Goal: Task Accomplishment & Management: Complete application form

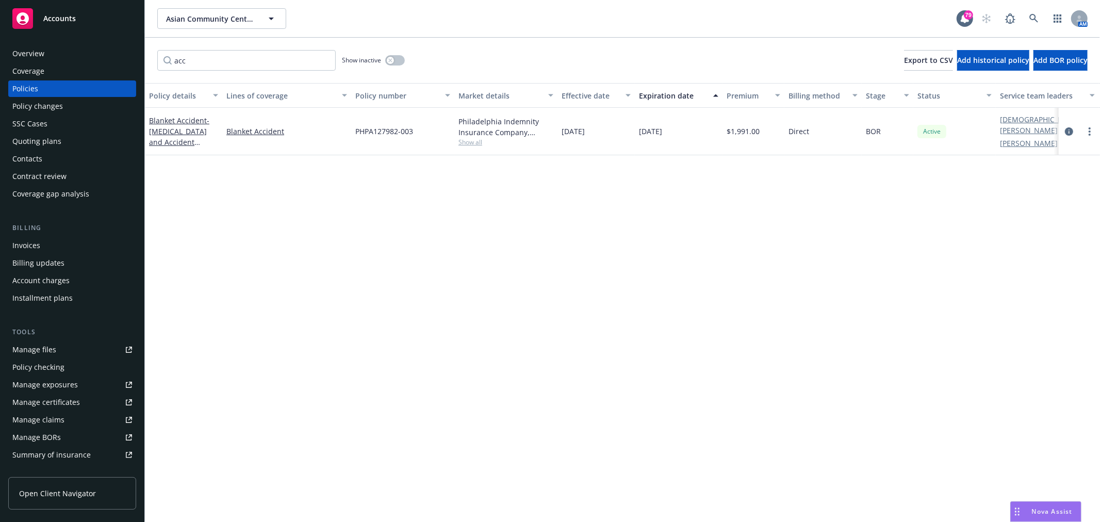
click at [65, 53] on div "Overview" at bounding box center [72, 53] width 120 height 16
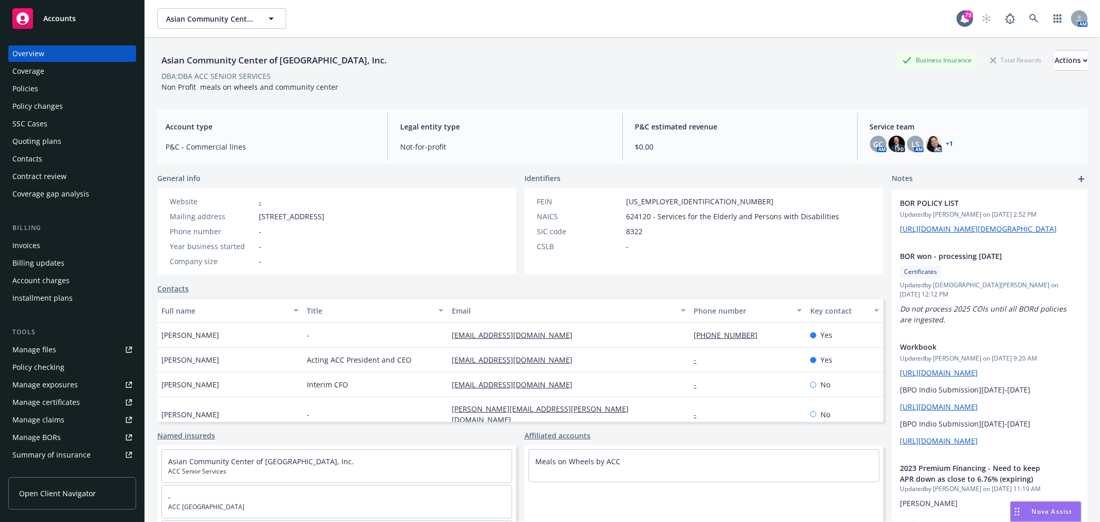
click at [73, 56] on div "Overview" at bounding box center [72, 53] width 120 height 16
click at [27, 55] on div "Overview" at bounding box center [28, 53] width 32 height 16
click at [71, 85] on div "Policies" at bounding box center [72, 88] width 120 height 16
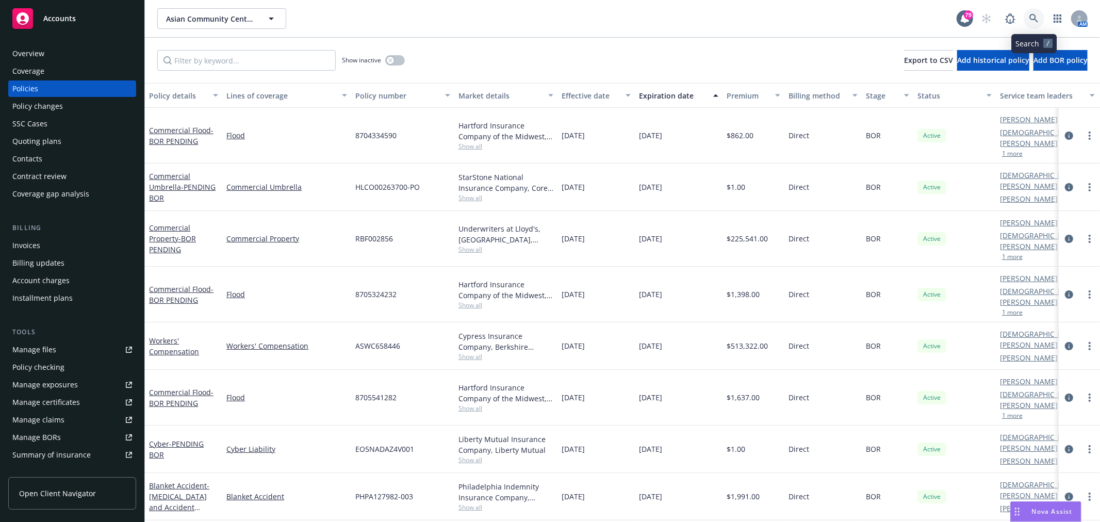
click at [1032, 12] on link at bounding box center [1033, 18] width 21 height 21
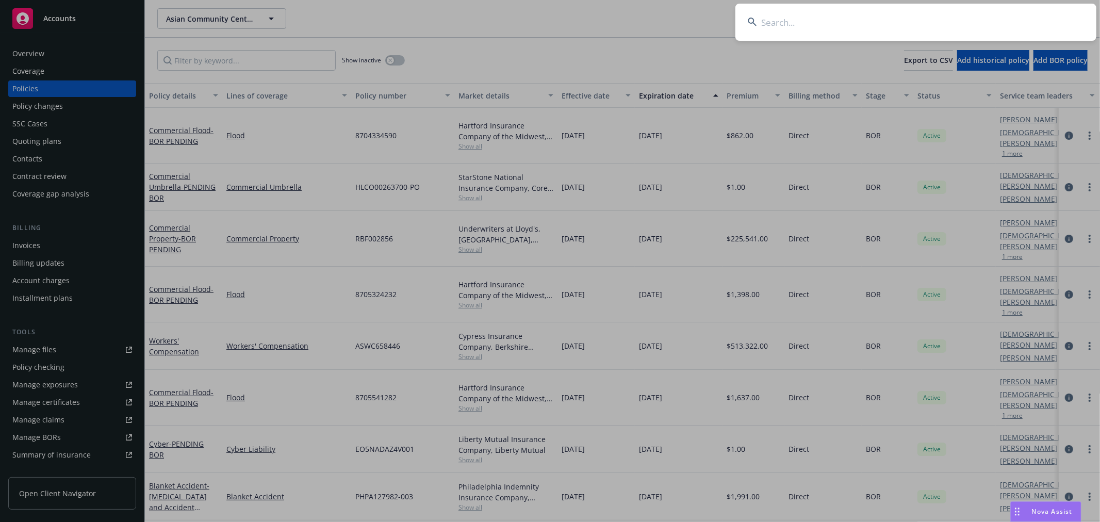
click at [791, 17] on input at bounding box center [915, 22] width 361 height 37
type input "m"
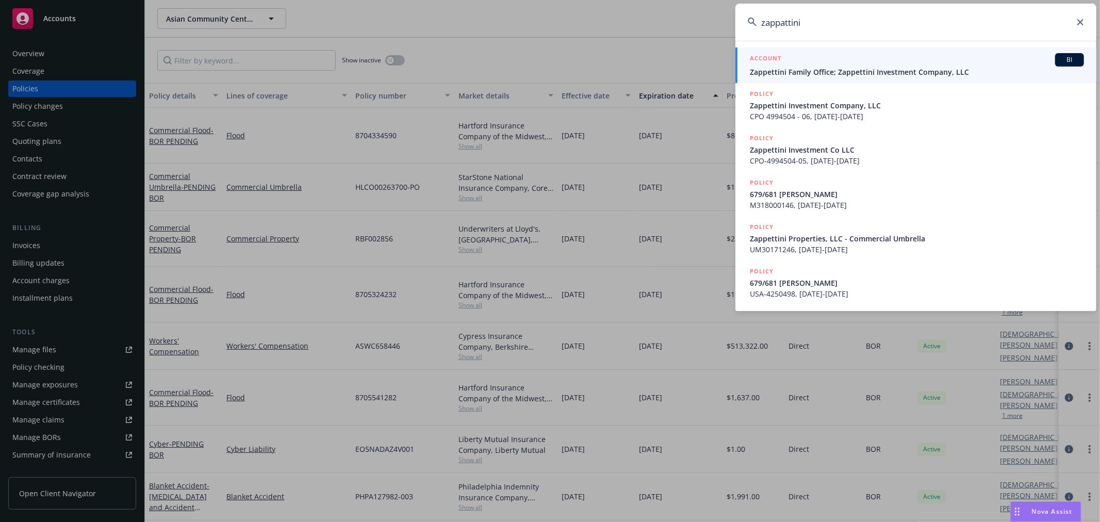
type input "zappattini"
click at [891, 70] on span "Zappettini Family Office; Zappettini Investment Company, LLC" at bounding box center [917, 72] width 334 height 11
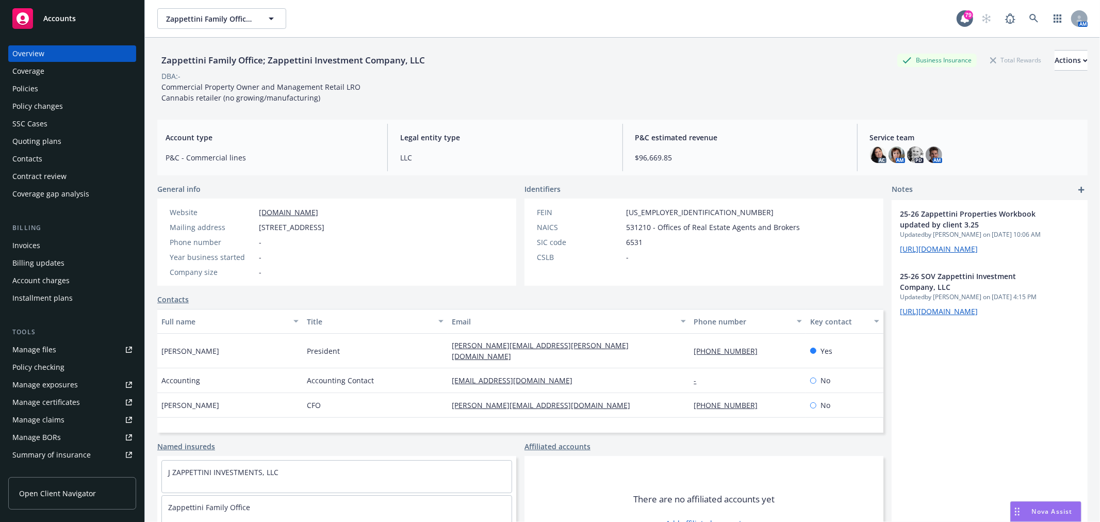
click at [53, 83] on div "Policies" at bounding box center [72, 88] width 120 height 16
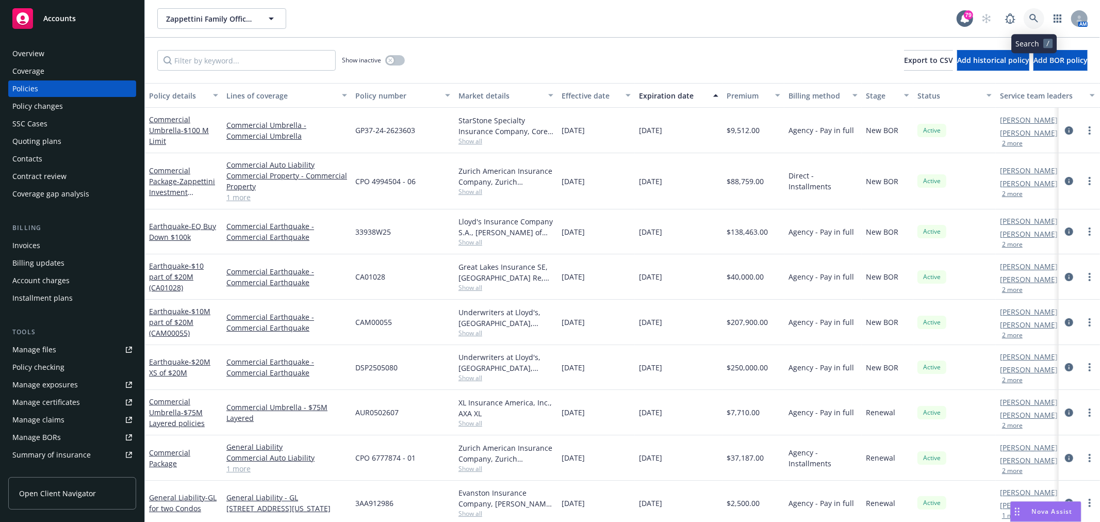
click at [1035, 16] on icon at bounding box center [1033, 18] width 9 height 9
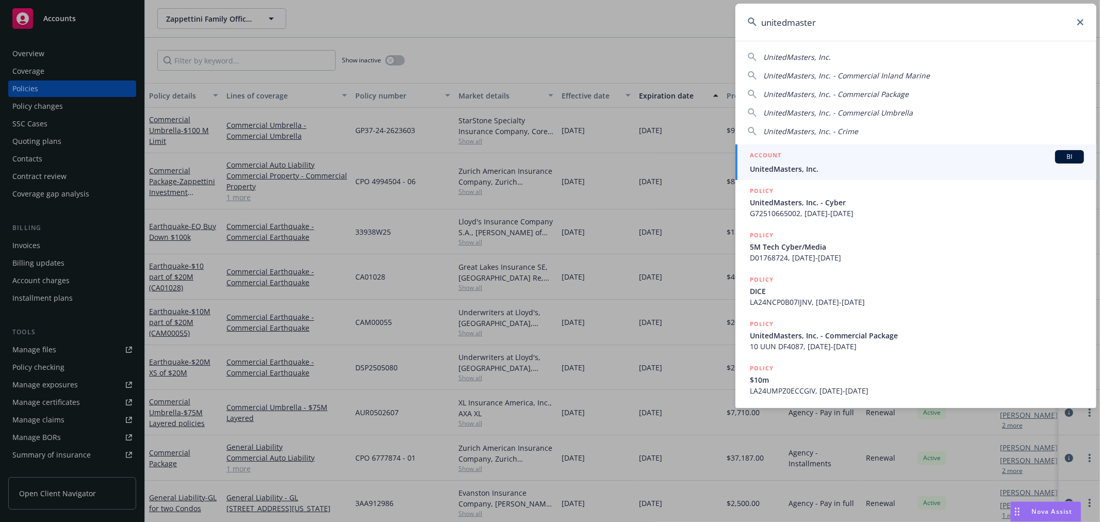
type input "unitedmaster"
click at [846, 164] on span "UnitedMasters, Inc." at bounding box center [917, 168] width 334 height 11
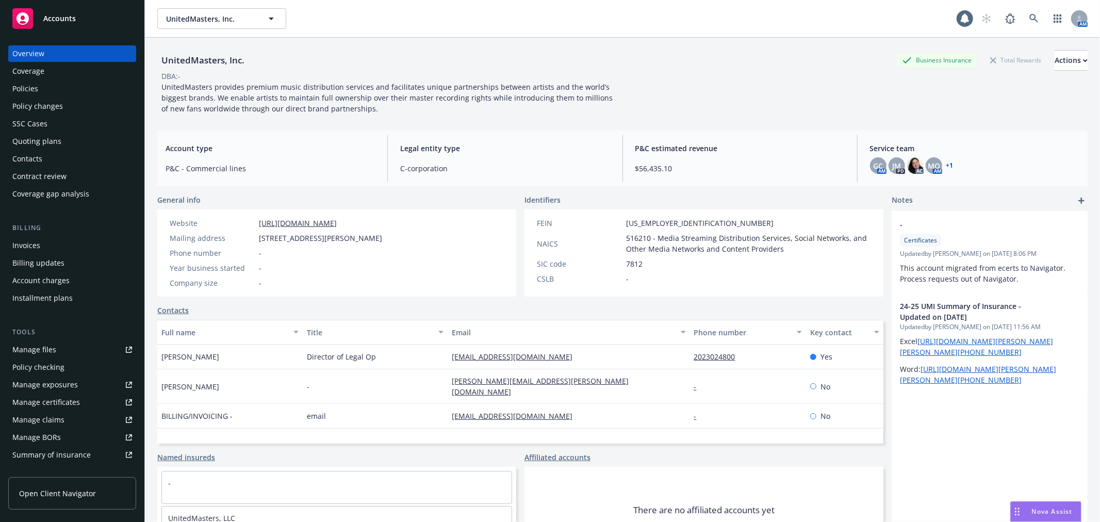
click at [30, 80] on div "Policies" at bounding box center [25, 88] width 26 height 16
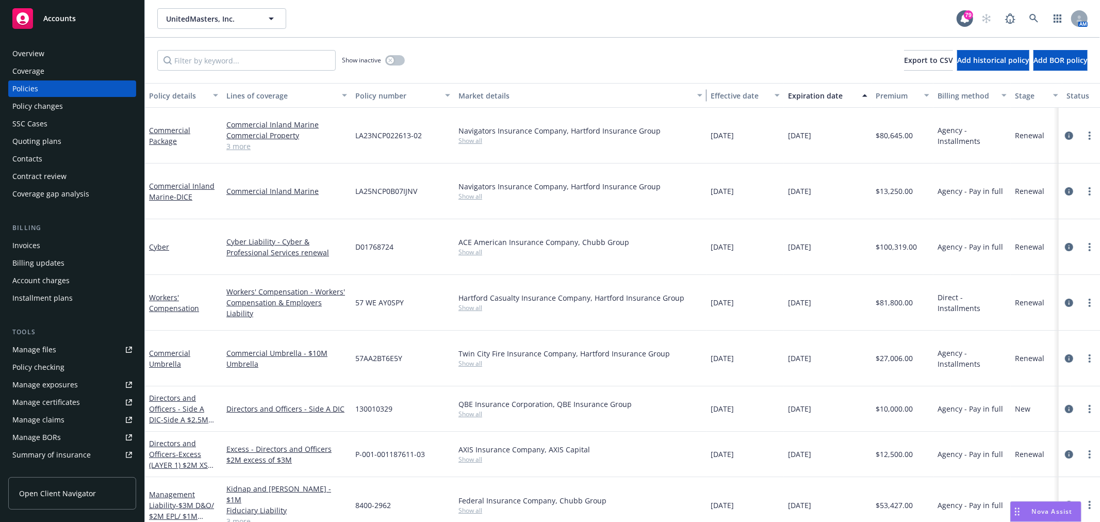
drag, startPoint x: 555, startPoint y: 94, endPoint x: 700, endPoint y: 95, distance: 145.4
click at [701, 95] on div "button" at bounding box center [701, 96] width 5 height 24
click at [161, 130] on link "Commercial Package" at bounding box center [169, 135] width 41 height 21
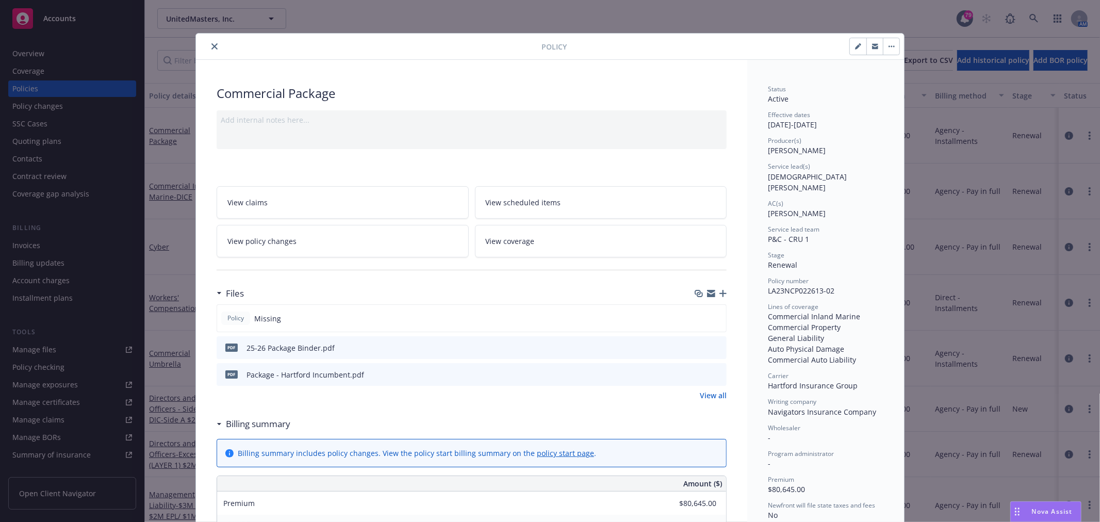
click at [712, 347] on icon "preview file" at bounding box center [716, 346] width 9 height 7
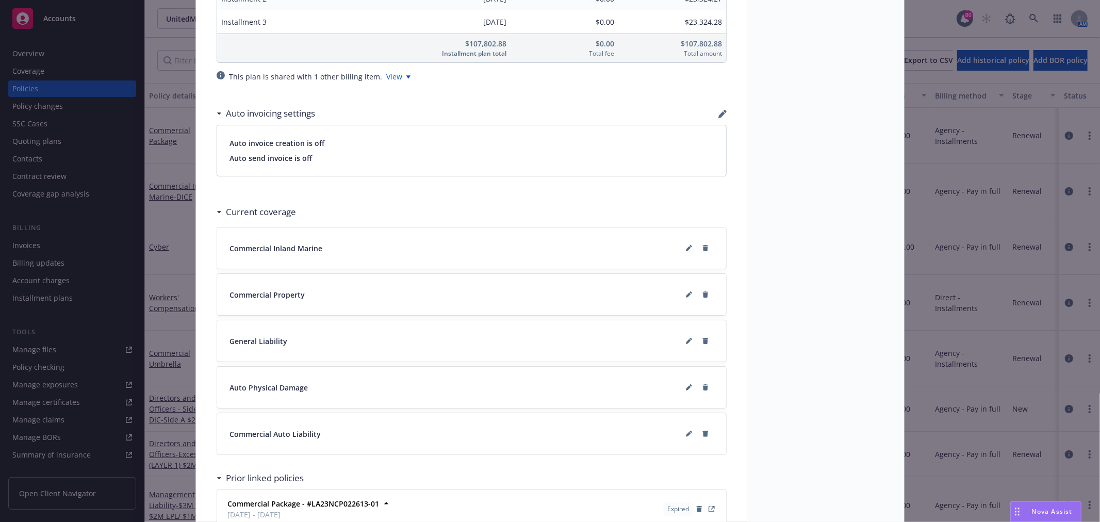
scroll to position [995, 0]
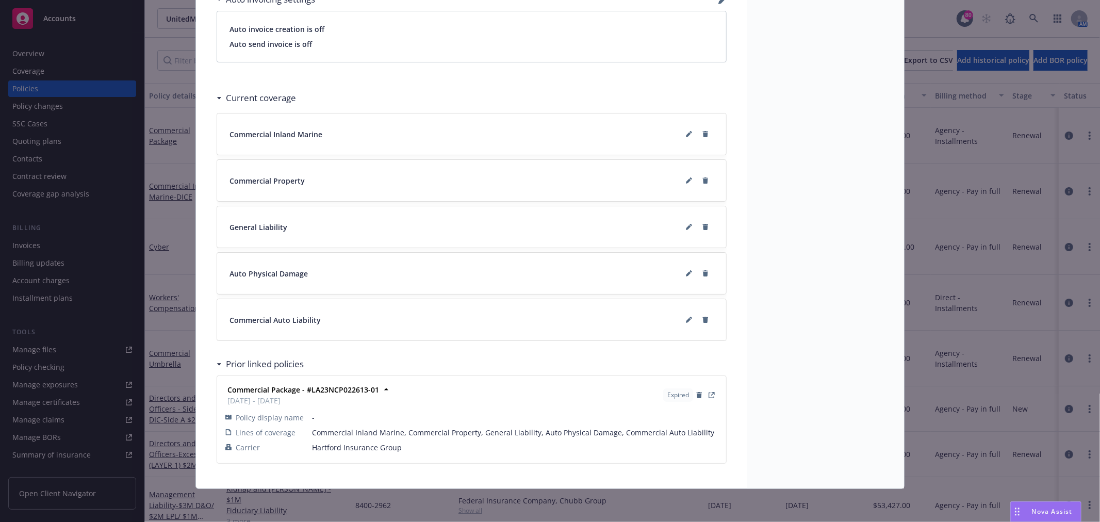
click at [395, 404] on div "Commercial Package - #LA23NCP022613-01 [DATE] - [DATE] Expired" at bounding box center [471, 395] width 497 height 26
click at [708, 394] on icon "View Policy" at bounding box center [711, 395] width 6 height 6
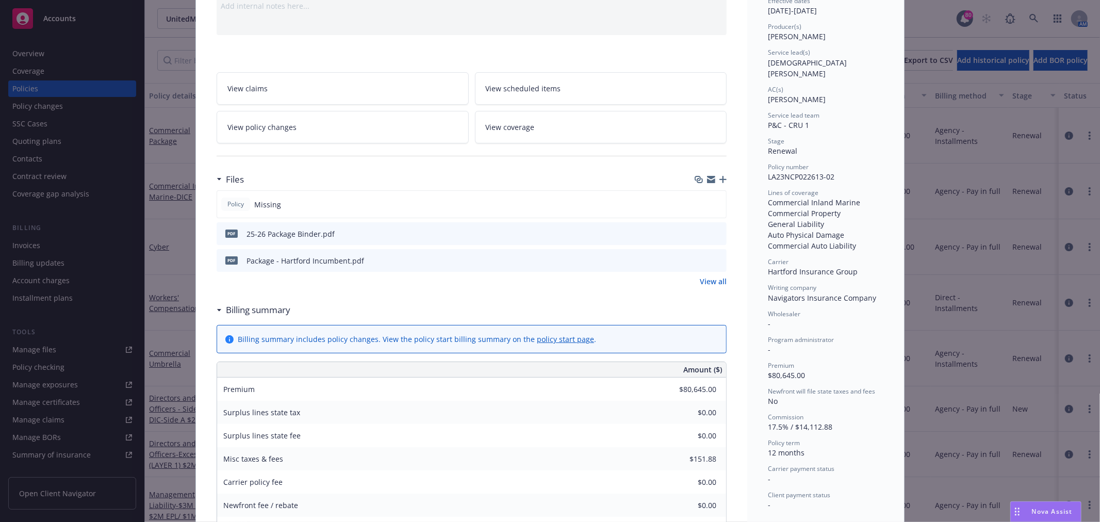
scroll to position [0, 0]
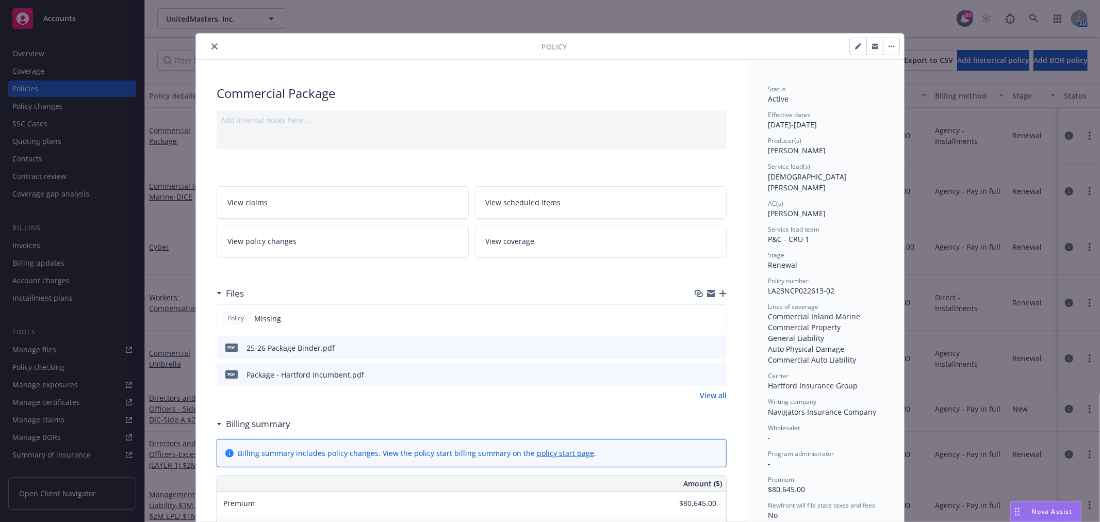
click at [208, 47] on button "close" at bounding box center [214, 46] width 12 height 12
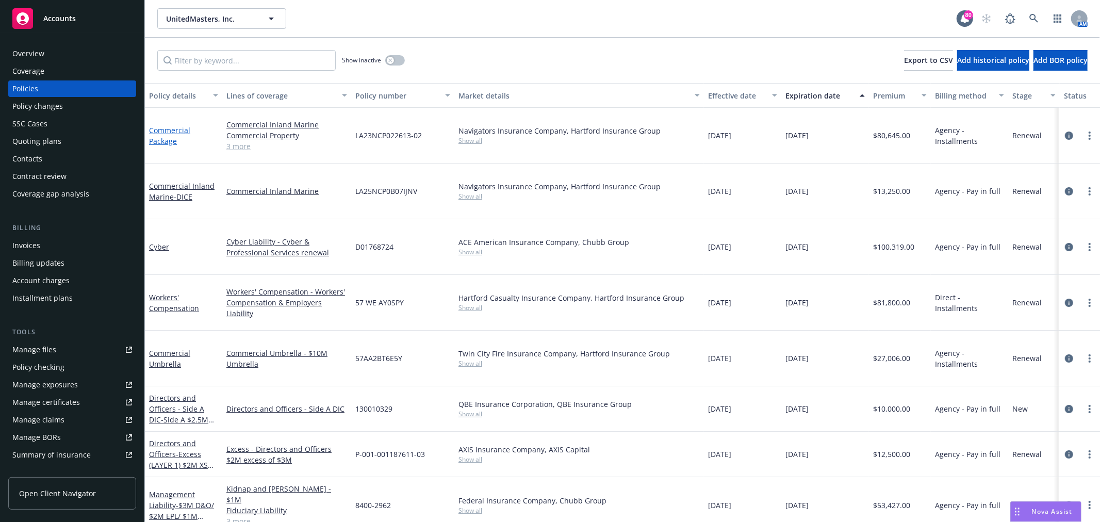
click at [168, 125] on link "Commercial Package" at bounding box center [169, 135] width 41 height 21
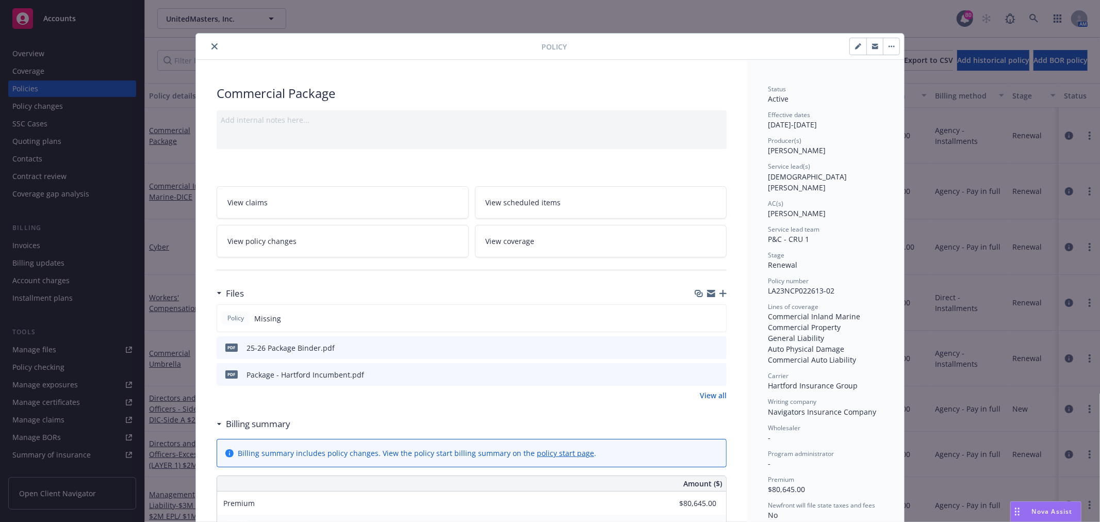
drag, startPoint x: 213, startPoint y: 48, endPoint x: 213, endPoint y: 64, distance: 16.0
click at [213, 48] on button "close" at bounding box center [214, 46] width 12 height 12
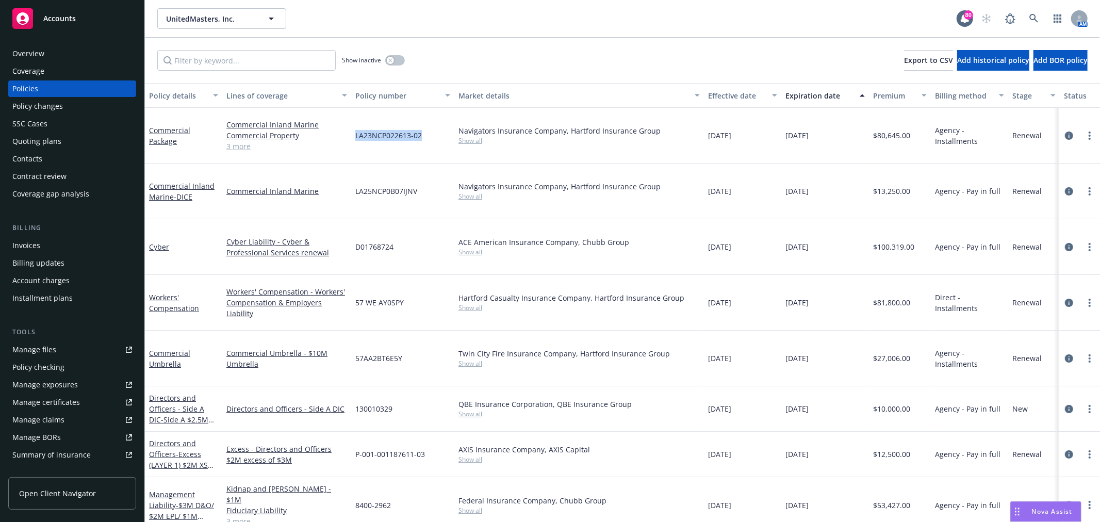
drag, startPoint x: 412, startPoint y: 128, endPoint x: 351, endPoint y: 128, distance: 61.4
click at [351, 128] on div "LA23NCP022613-02" at bounding box center [402, 136] width 103 height 56
copy span "LA23NCP022613-02"
click at [169, 129] on div "Commercial Package" at bounding box center [183, 136] width 69 height 22
click at [164, 133] on link "Commercial Package" at bounding box center [169, 135] width 41 height 21
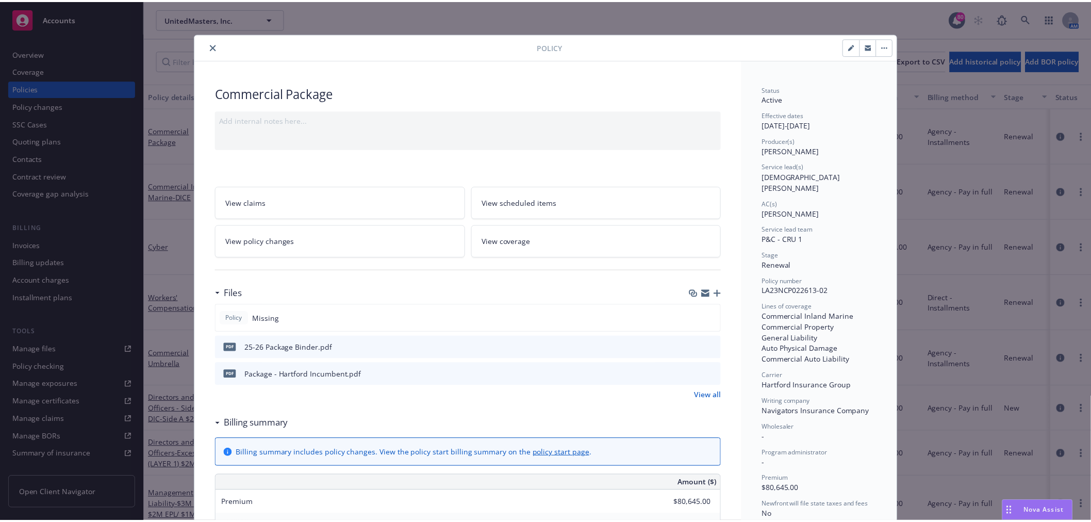
scroll to position [31, 0]
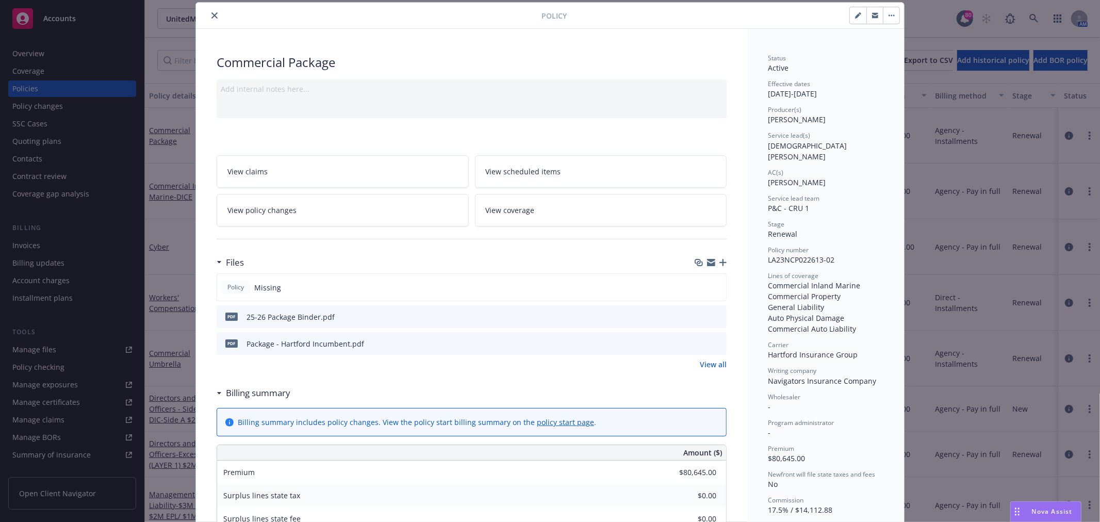
click at [890, 13] on button "button" at bounding box center [891, 15] width 16 height 16
click at [337, 227] on div at bounding box center [472, 238] width 510 height 25
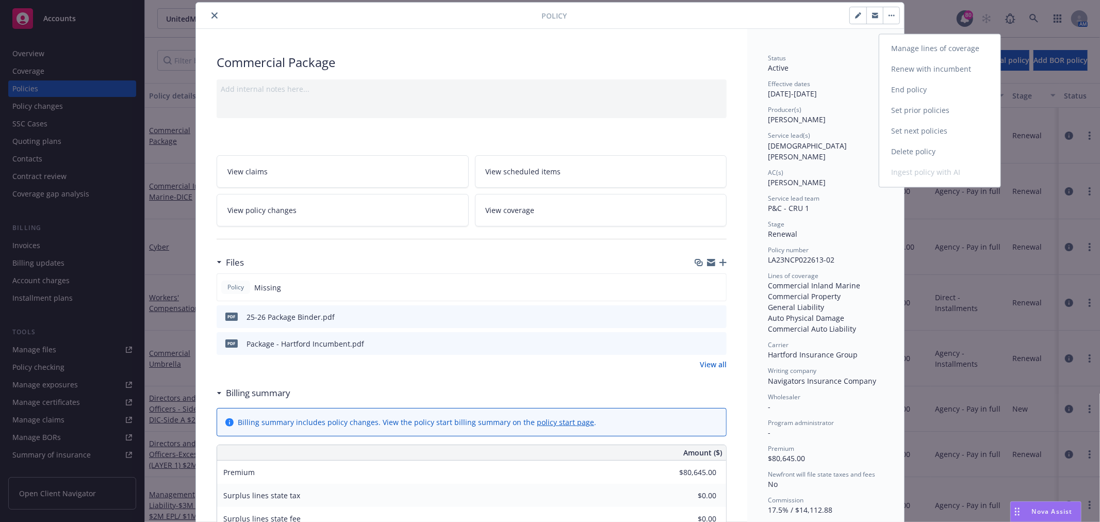
click at [342, 207] on link "View policy changes" at bounding box center [343, 210] width 252 height 32
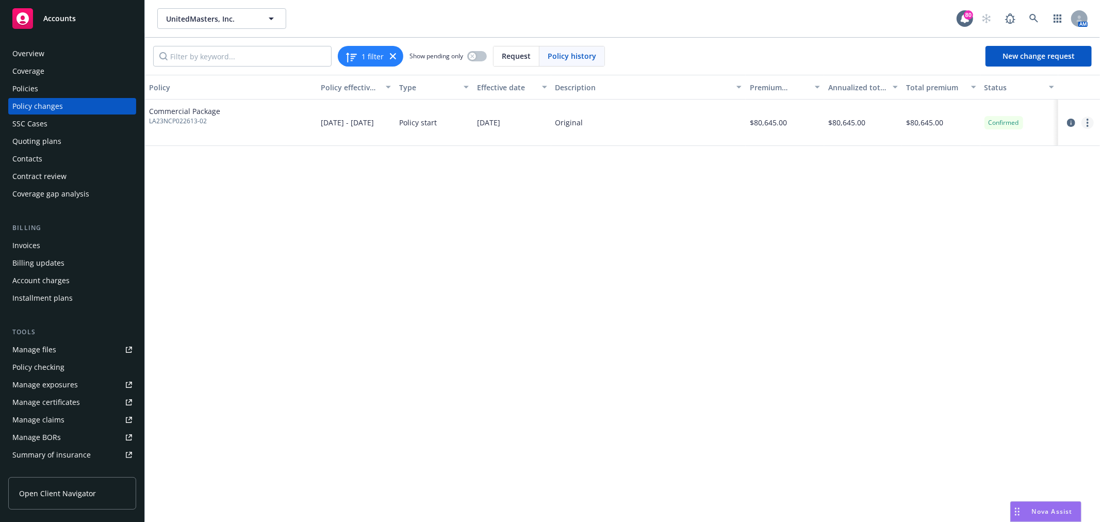
click at [1088, 122] on circle "more" at bounding box center [1087, 123] width 2 height 2
click at [1040, 54] on span "New change request" at bounding box center [1038, 56] width 72 height 10
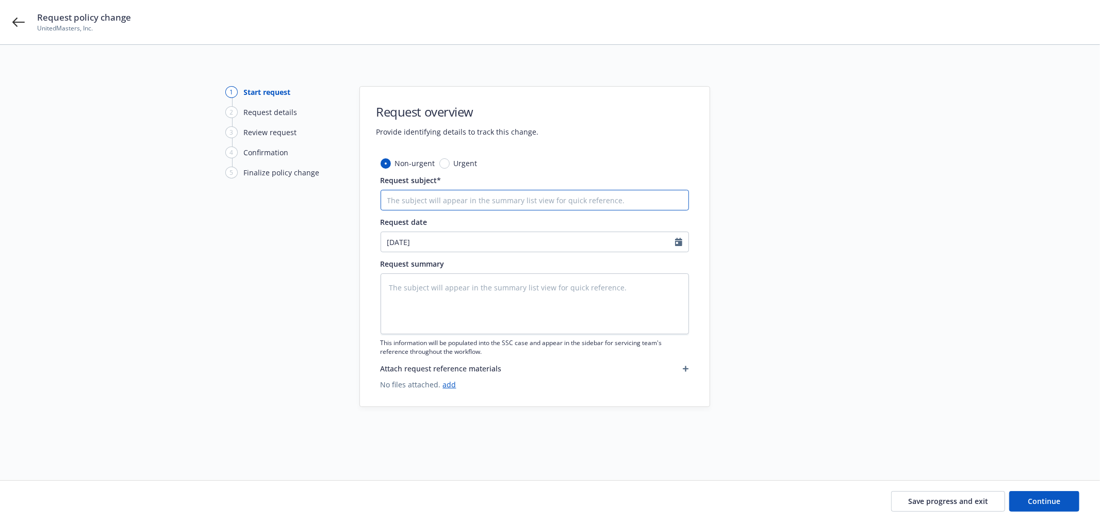
click at [467, 205] on input "Request subject*" at bounding box center [535, 200] width 308 height 21
type textarea "x"
type input "a"
type textarea "x"
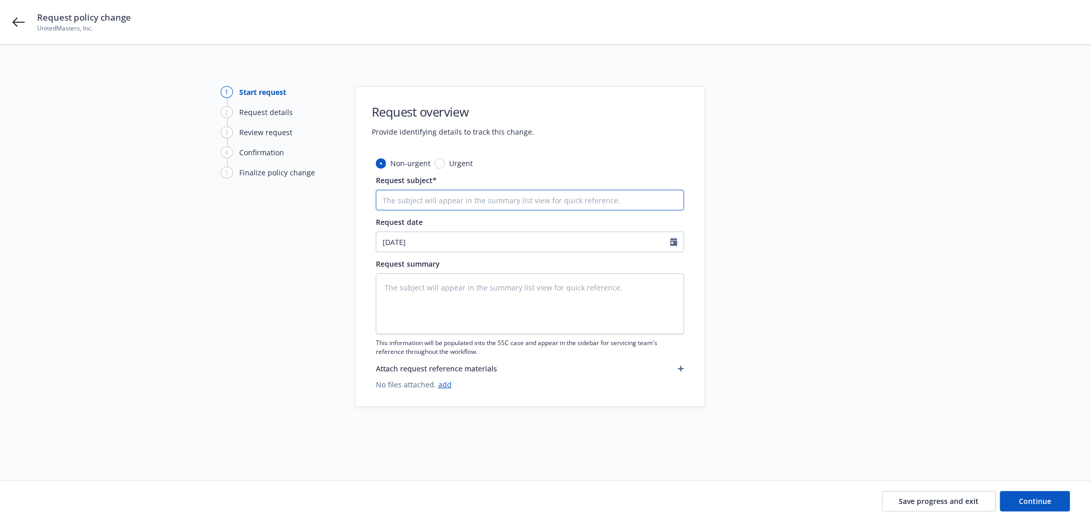
type input "A"
type textarea "x"
type input "Ad"
type textarea "x"
type input "Add"
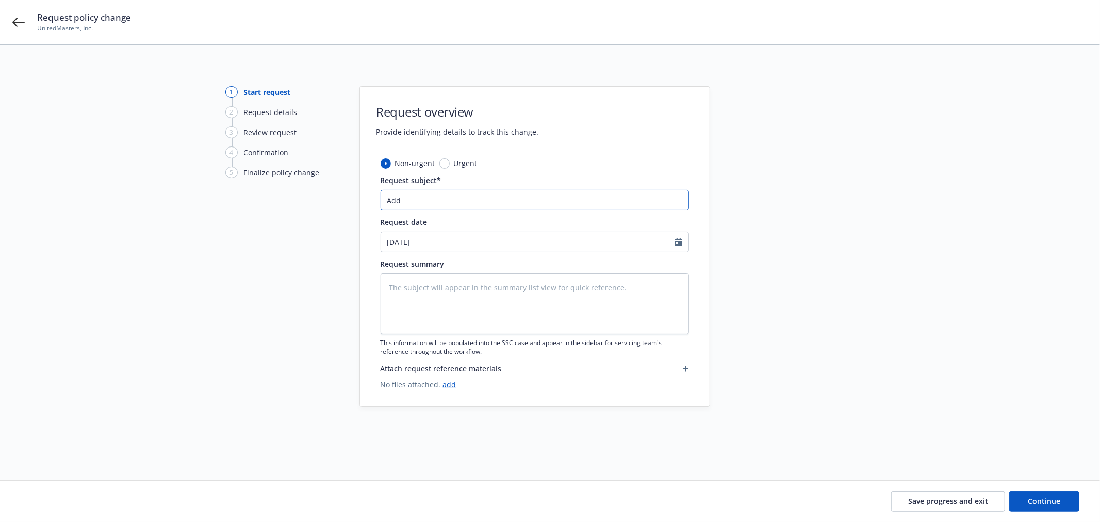
type textarea "x"
type input "Add"
type textarea "x"
type input "Add A"
type textarea "x"
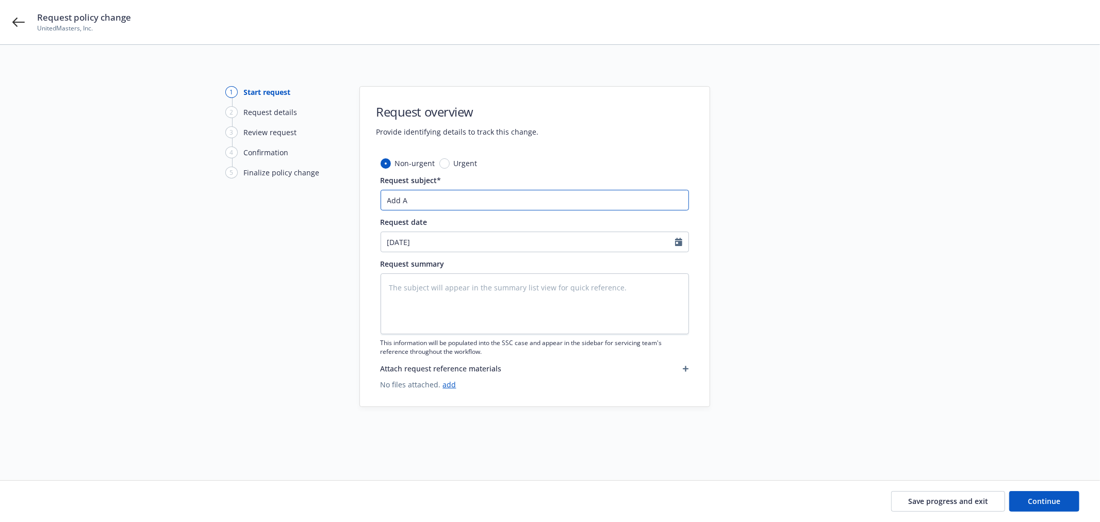
type input "Add AI"
type textarea "x"
type input "Add AI"
type textarea "x"
type input "Add AI -"
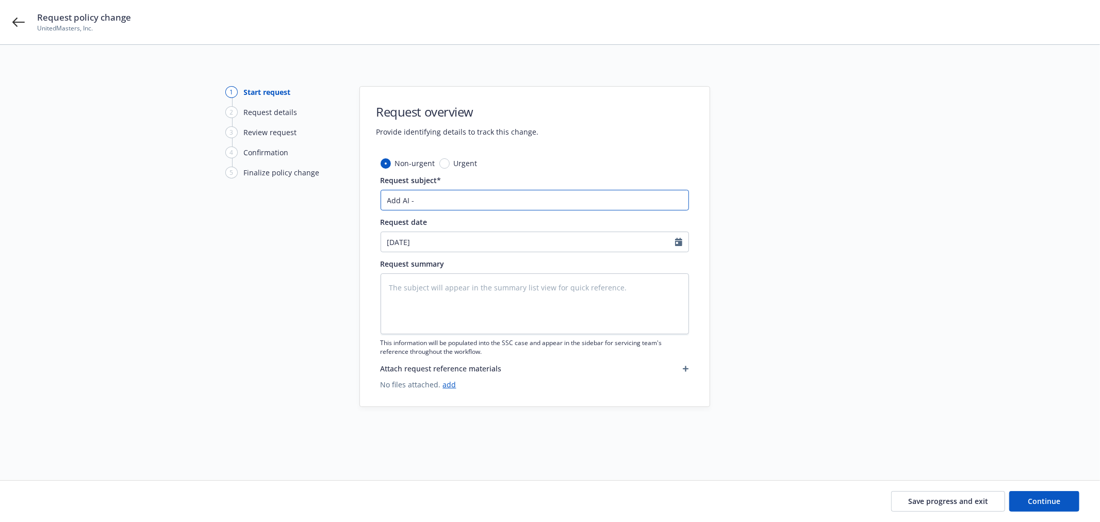
type textarea "x"
type input "Add AI -"
type textarea "x"
type input "Add AI - Fi"
type textarea "x"
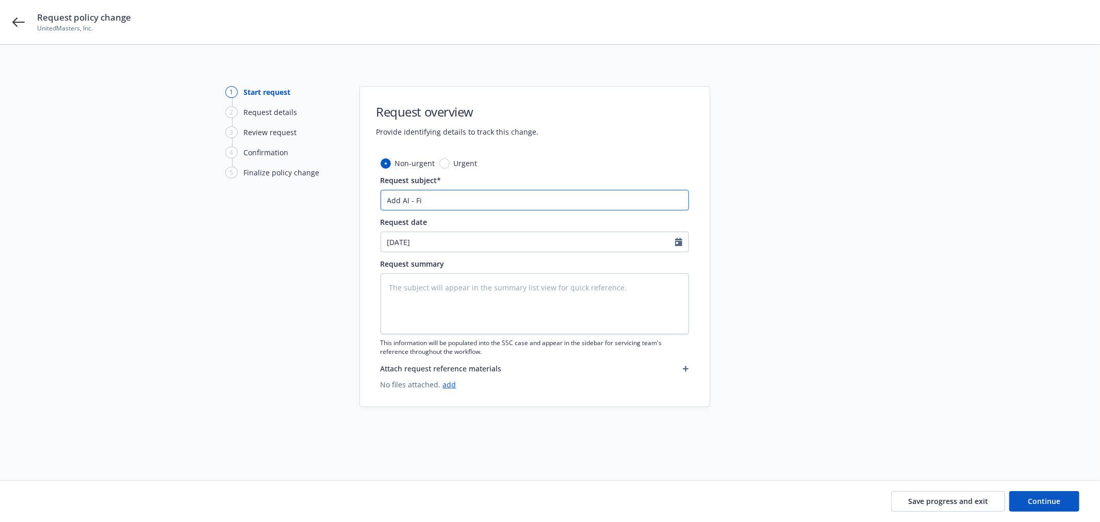
type input "Add AI - Fil"
type textarea "x"
type input "Add AI - Film"
type textarea "x"
type input "Add AI - Film"
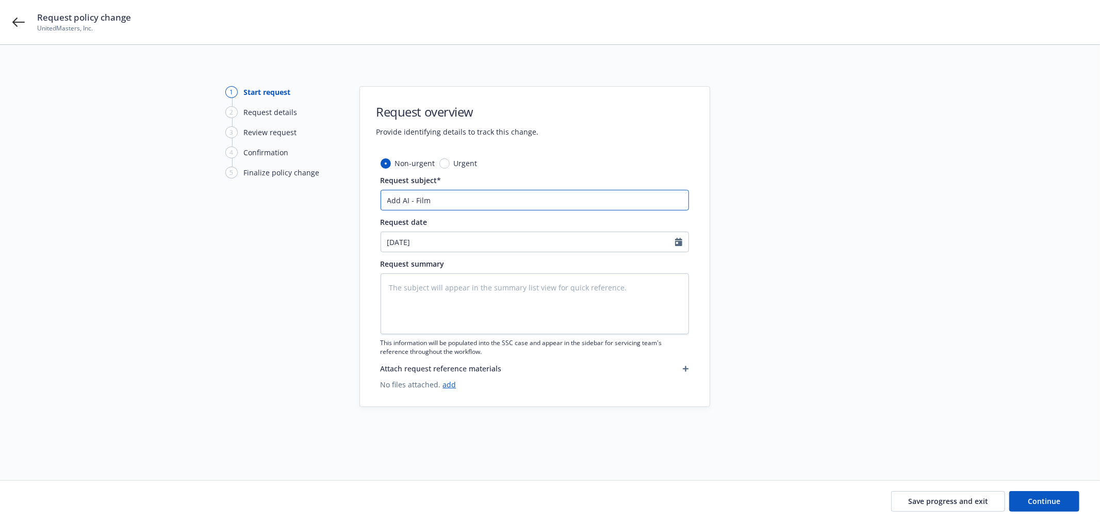
type textarea "x"
type input "Add AI - Film"
type textarea "x"
type input "Add AI - FilmL"
type textarea "x"
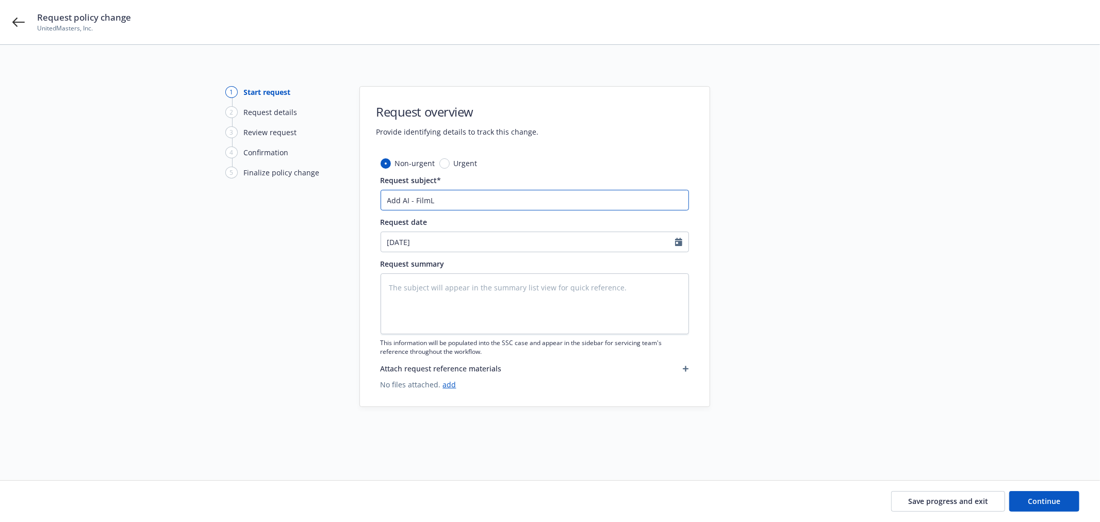
type input "Add AI - FilmLA"
type textarea "x"
type input "Add AI - FilmL"
type textarea "x"
type input "Add AI - Film"
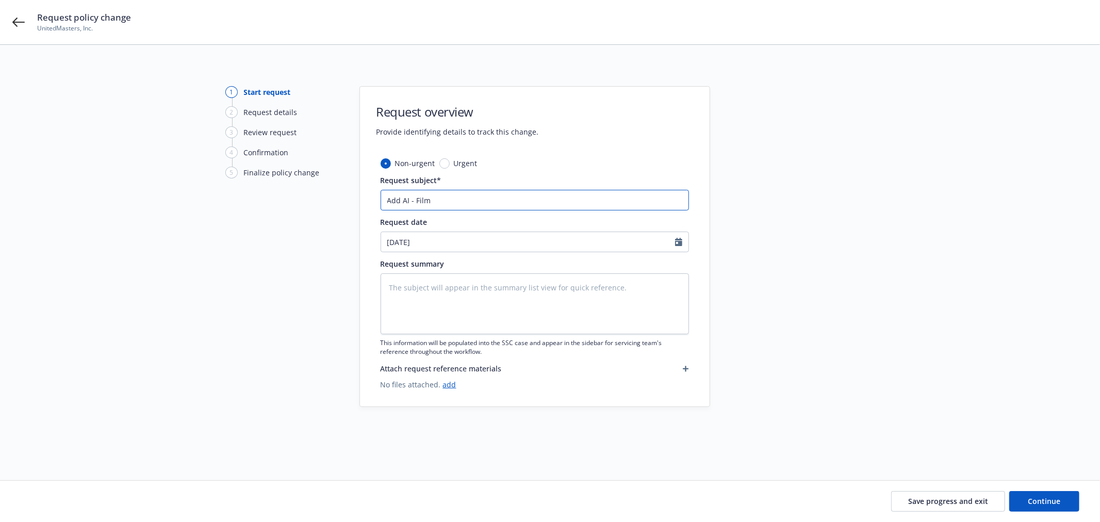
type textarea "x"
type input "Add AI - Fil"
type textarea "x"
type input "Add AI - Fi"
type textarea "x"
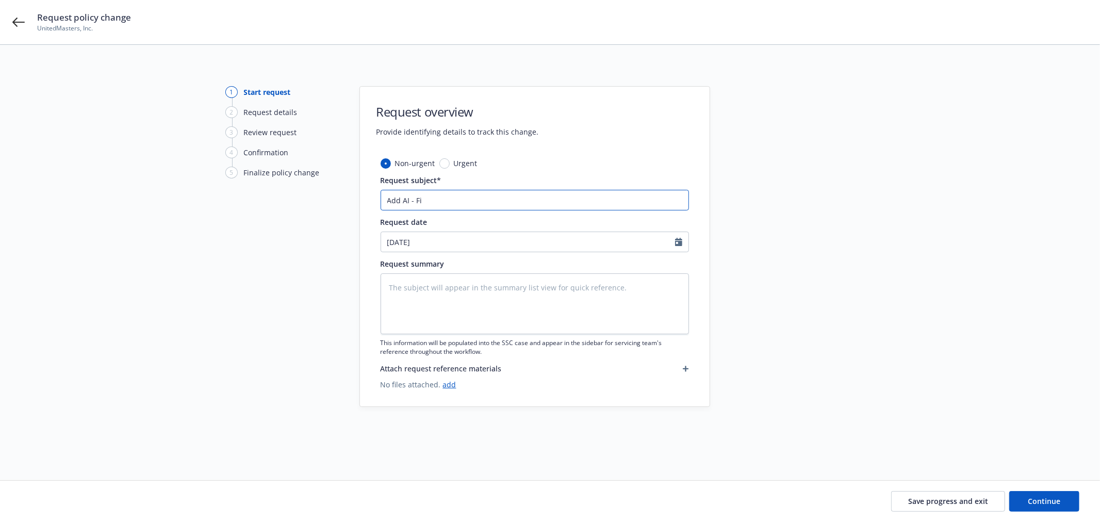
type input "Add AI - F"
type textarea "x"
type input "Add AI - FI"
type textarea "x"
type input "Add AI - FIL"
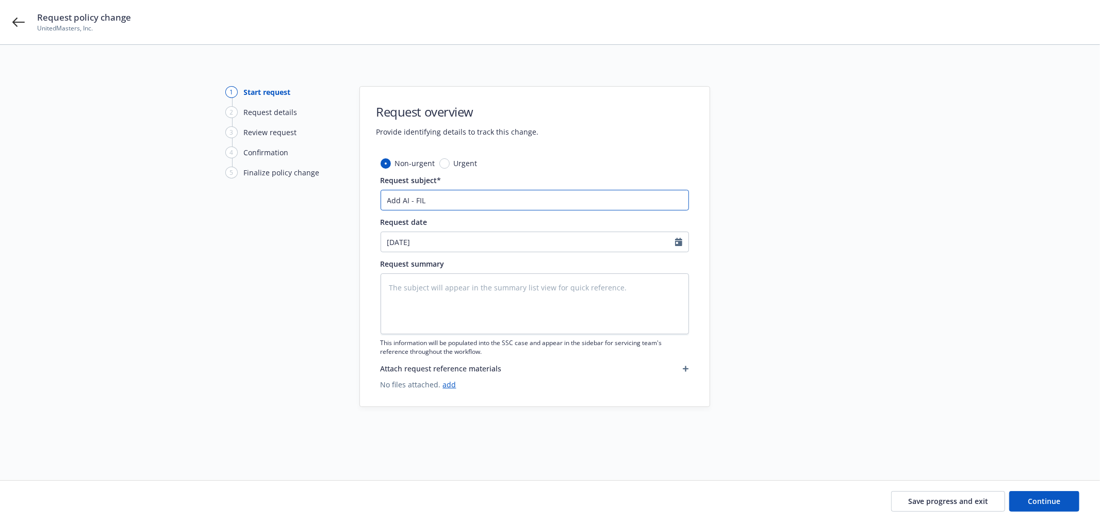
type textarea "x"
type input "Add AI - FILM"
type textarea "x"
type input "Add AI - FILML"
type textarea "x"
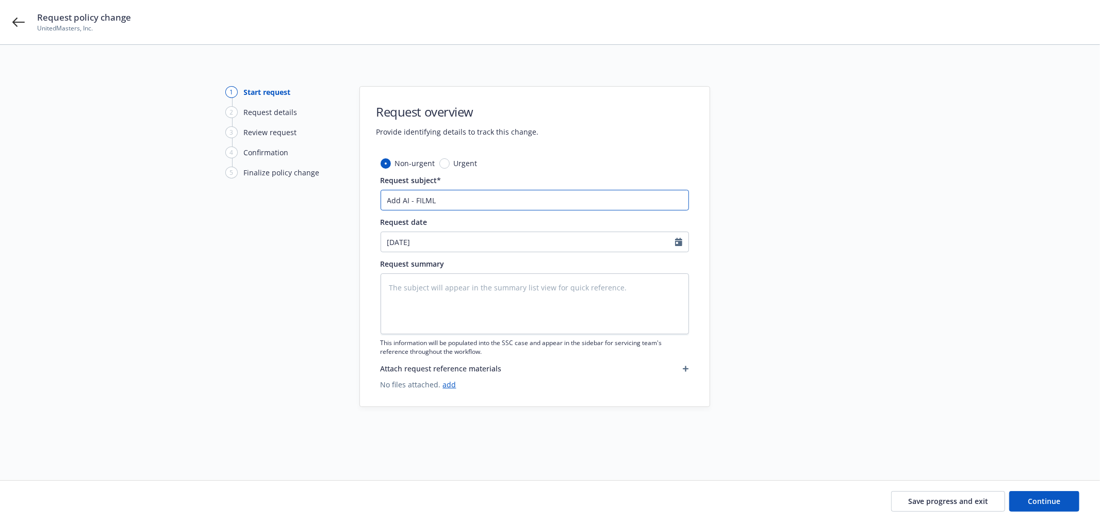
type input "Add AI - FILMLA"
type textarea "x"
type input "Add AI - FILMLA,"
type textarea "x"
type input "Add AI - FILMLA,"
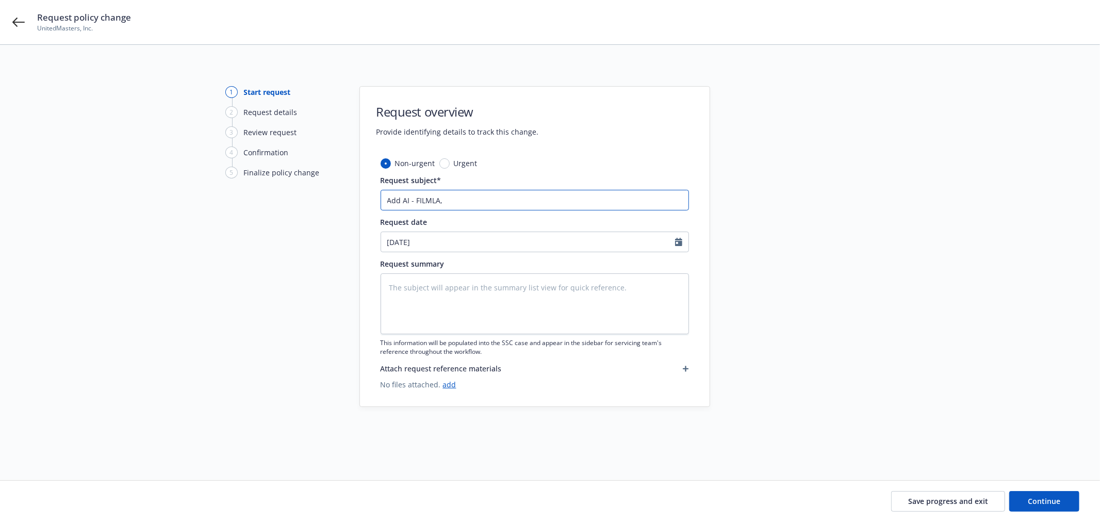
type textarea "x"
type input "Add AI - FILMLA, I"
type textarea "x"
type input "Add AI - FILMLA, In"
type textarea "x"
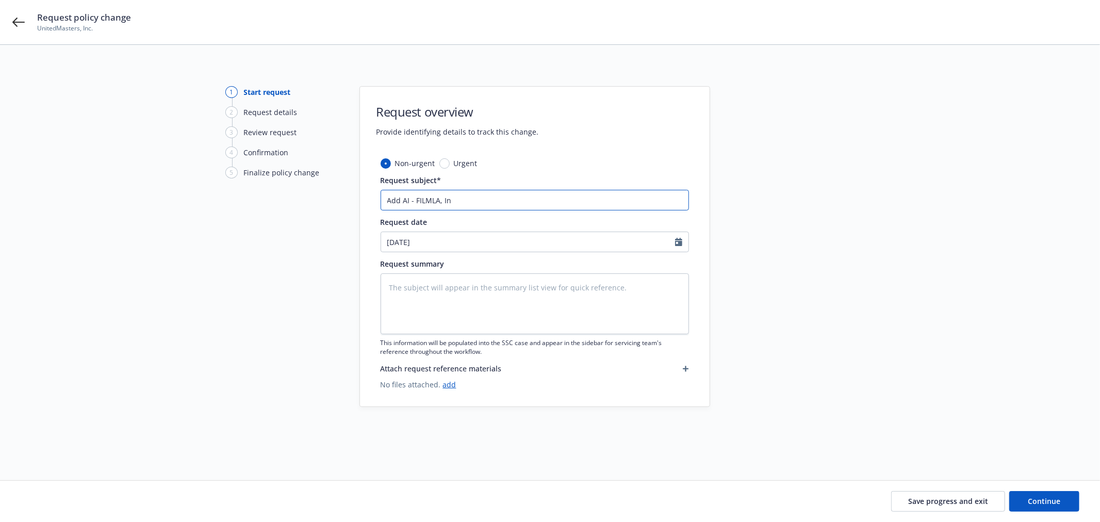
type input "Add AI - FILMLA, Inc"
type textarea "x"
type input "Add AI - FILMLA, Inc."
type textarea "x"
type input "Add AI - FILMLA, Inc."
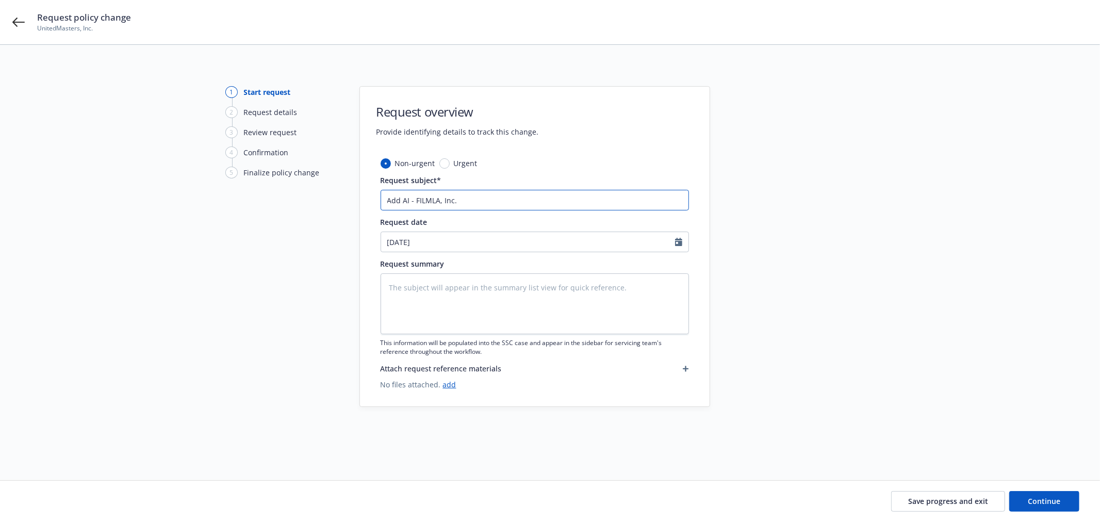
drag, startPoint x: 474, startPoint y: 194, endPoint x: 358, endPoint y: 199, distance: 116.6
click at [358, 199] on div "1 Start request 2 Request details 3 Review request 4 Confirmation 5 Finalize po…" at bounding box center [549, 250] width 1075 height 328
type textarea "x"
type input "EAdd AI - FILMLA, Inc."
type textarea "x"
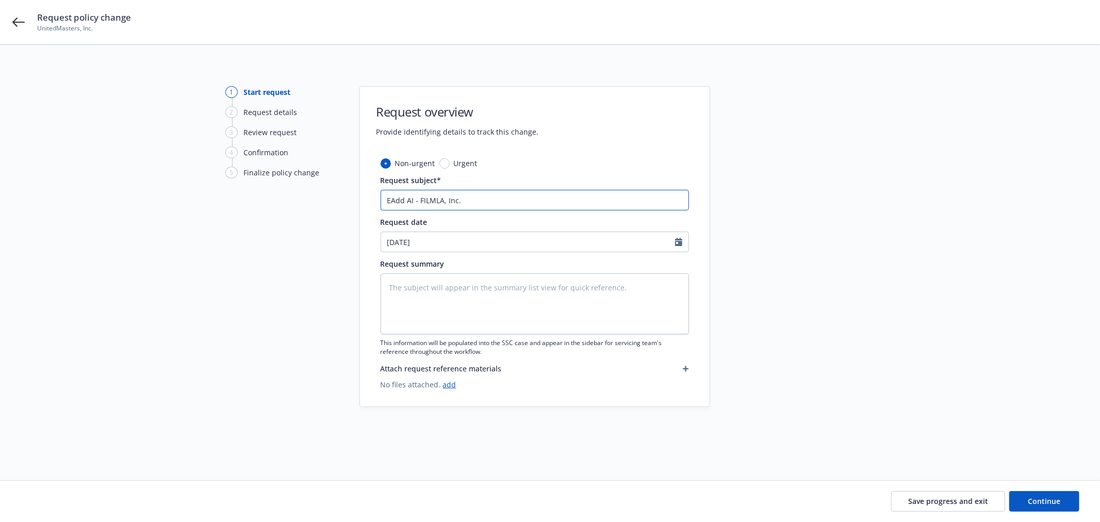
type input "EfAdd AI - FILMLA, Inc."
type textarea "x"
type input "EffAdd AI - FILMLA, Inc."
type textarea "x"
type input "Eff Add AI - FILMLA, Inc."
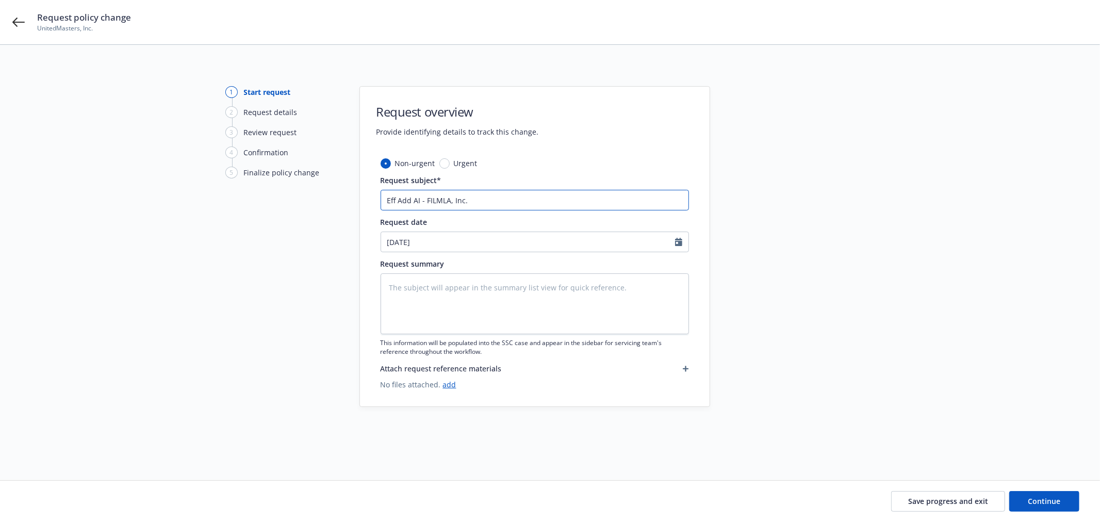
type textarea "x"
type input "Eff 9Add AI - FILMLA, Inc."
type textarea "x"
type input "Eff 9/Add AI - FILMLA, Inc."
type textarea "x"
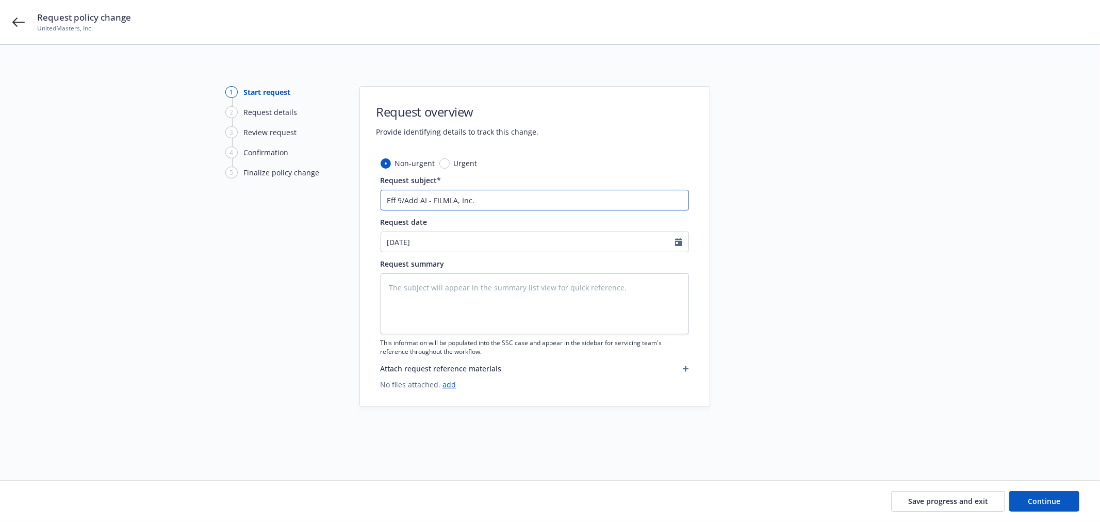
type input "Eff 9/1Add AI - FILMLA, Inc."
type textarea "x"
type input "Eff 9/11Add AI - FILMLA, Inc."
type textarea "x"
type input "Eff 9/11/Add AI - FILMLA, Inc."
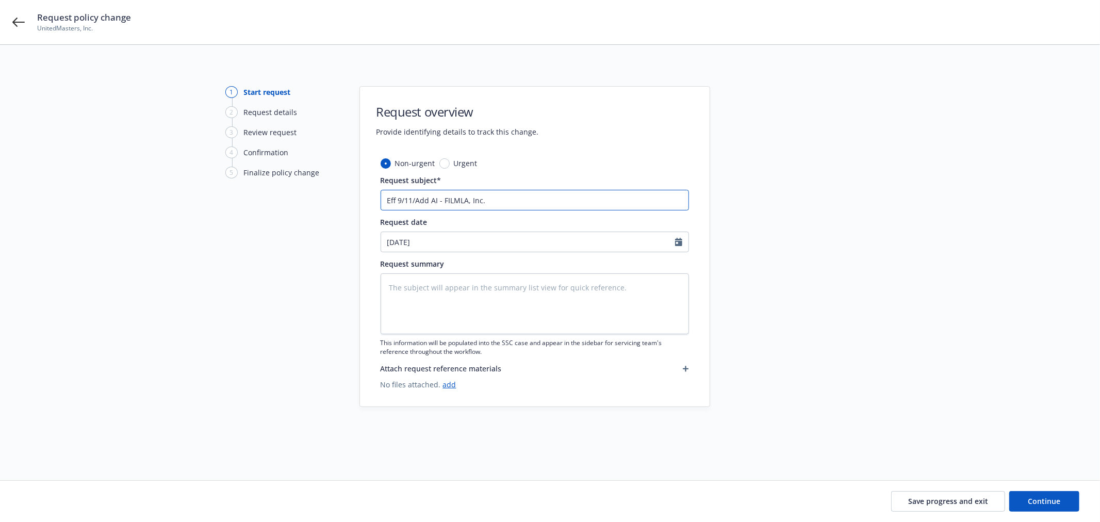
type textarea "x"
type input "Eff 9/11/2Add AI - FILMLA, Inc."
type textarea "x"
type input "Eff 9/11/25Add AI - FILMLA, Inc."
type textarea "x"
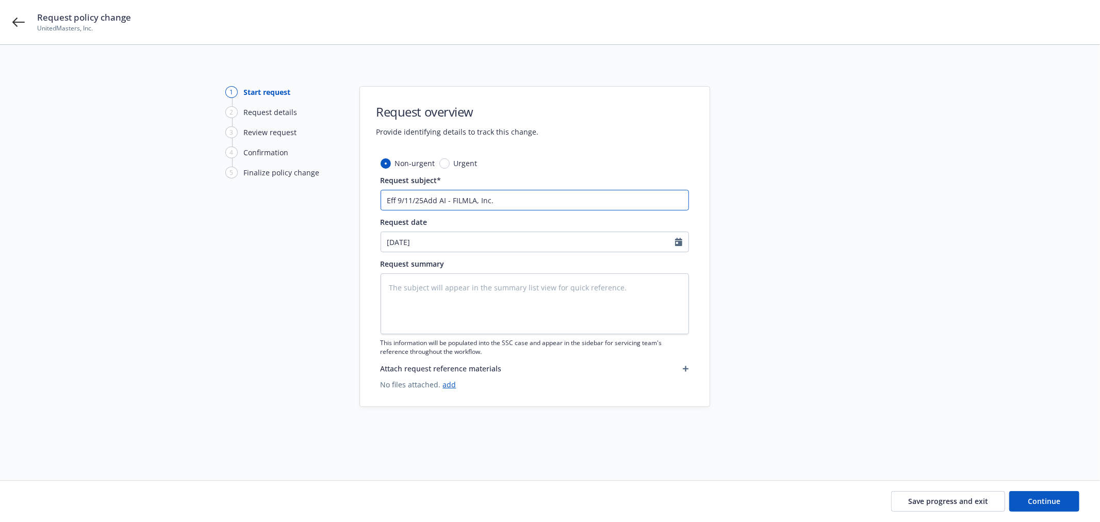
type input "Eff [DATE] Add AI - FILMLA, Inc."
type textarea "x"
type input "Eff [DATE] -Add AI - FILMLA, Inc."
type textarea "x"
drag, startPoint x: 513, startPoint y: 201, endPoint x: 319, endPoint y: 201, distance: 194.4
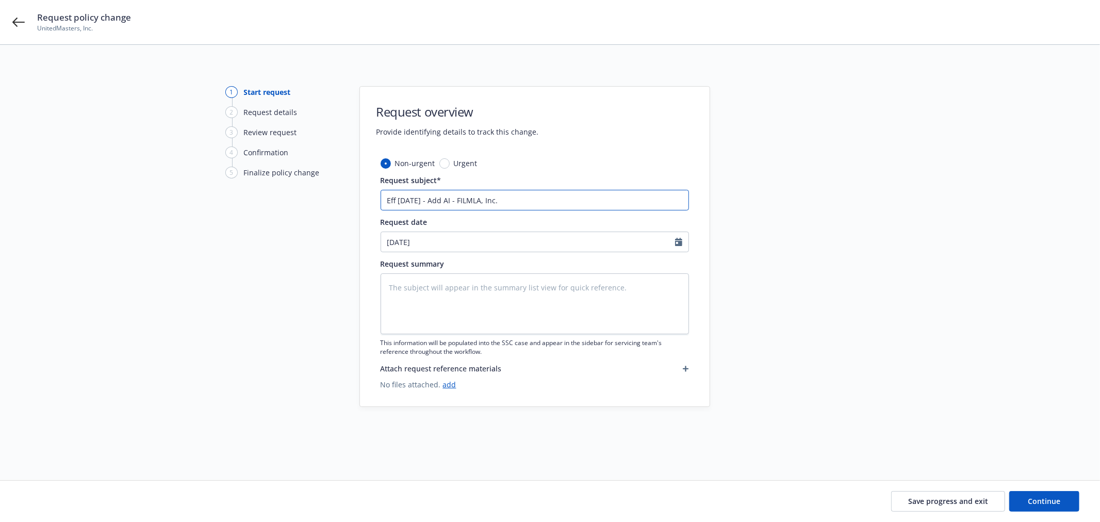
click at [319, 201] on div "1 Start request 2 Request details 3 Review request 4 Confirmation 5 Finalize po…" at bounding box center [549, 250] width 1075 height 328
type input "Eff [DATE] - Add AI - FILMLA, Inc."
click at [434, 290] on textarea at bounding box center [535, 303] width 308 height 61
paste textarea "Eff [DATE] - Add AI - FILMLA, Inc."
type textarea "x"
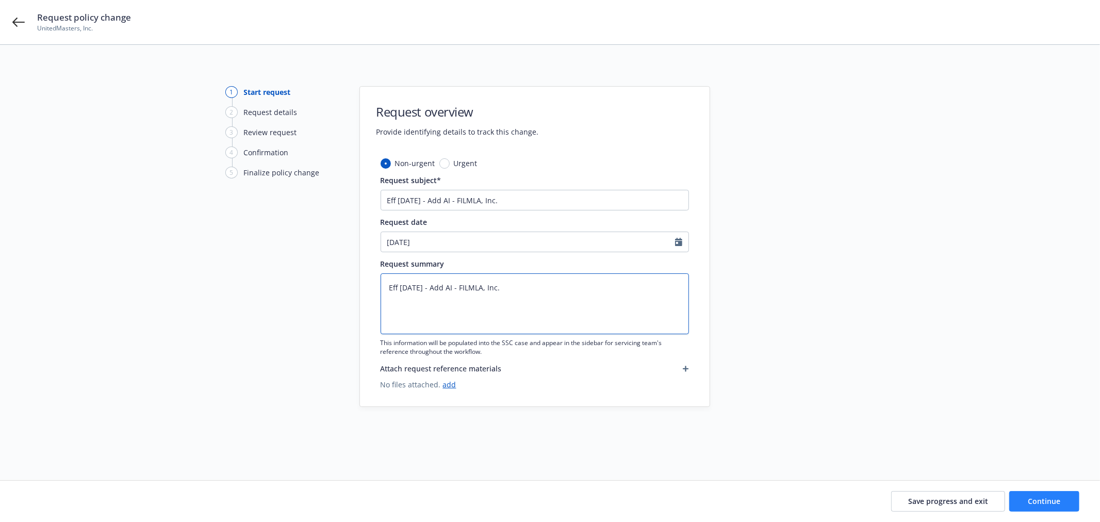
type textarea "Eff [DATE] - Add AI - FILMLA, Inc."
click at [1071, 495] on button "Continue" at bounding box center [1044, 501] width 70 height 21
type textarea "x"
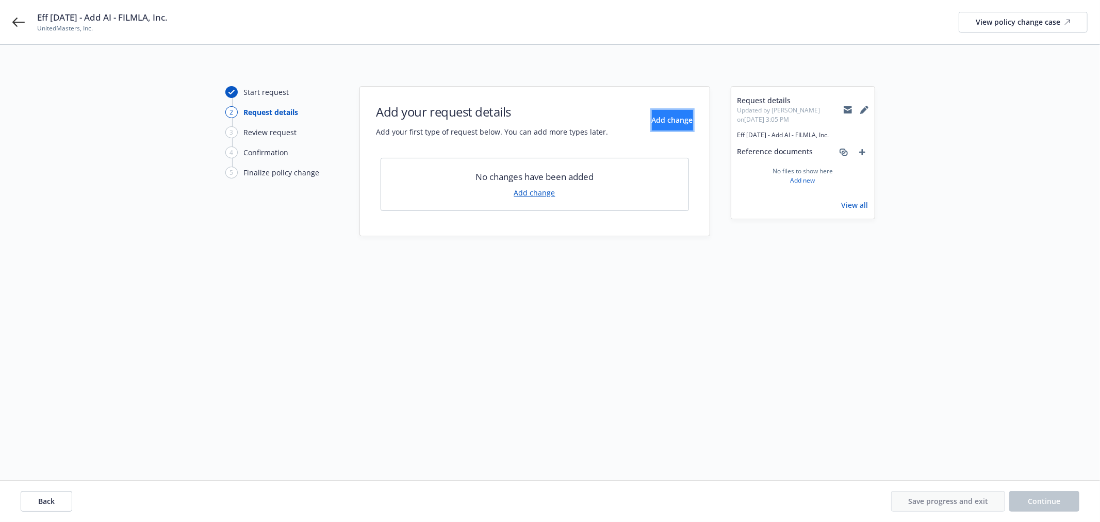
click at [652, 120] on span "Add change" at bounding box center [672, 120] width 41 height 10
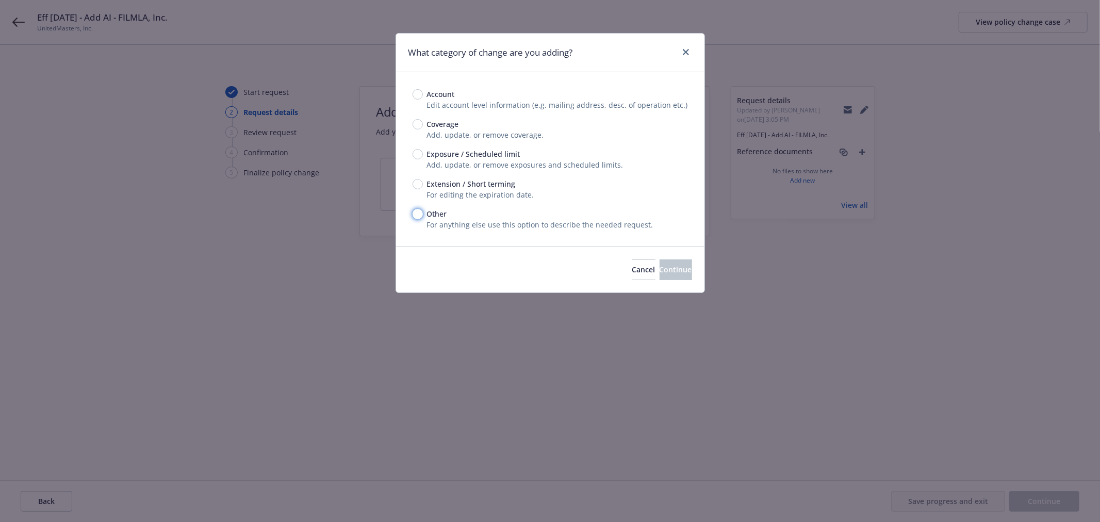
click at [420, 210] on input "Other" at bounding box center [417, 214] width 10 height 10
radio input "true"
click at [680, 275] on button "Continue" at bounding box center [675, 269] width 32 height 21
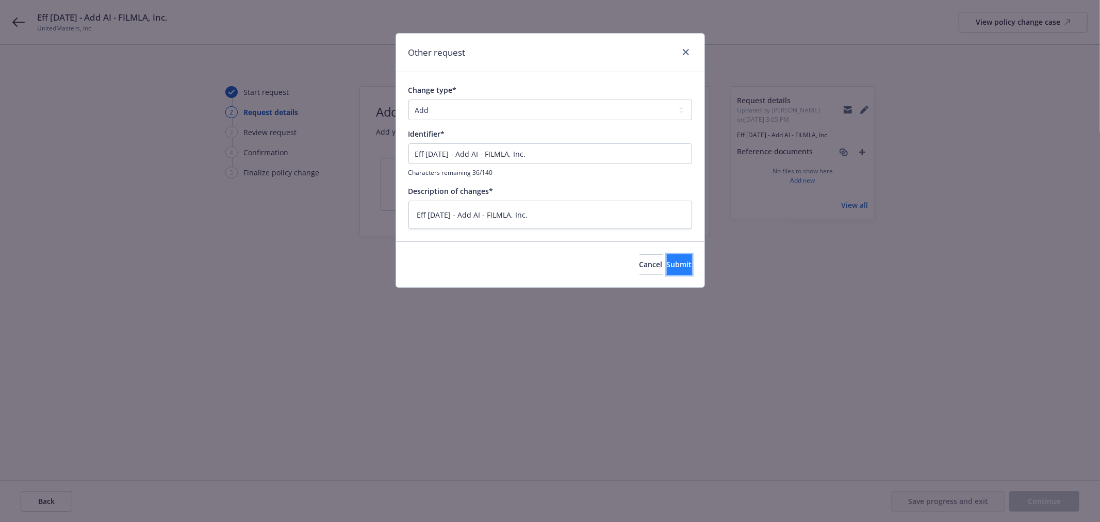
click at [667, 267] on span "Submit" at bounding box center [679, 264] width 25 height 10
type textarea "x"
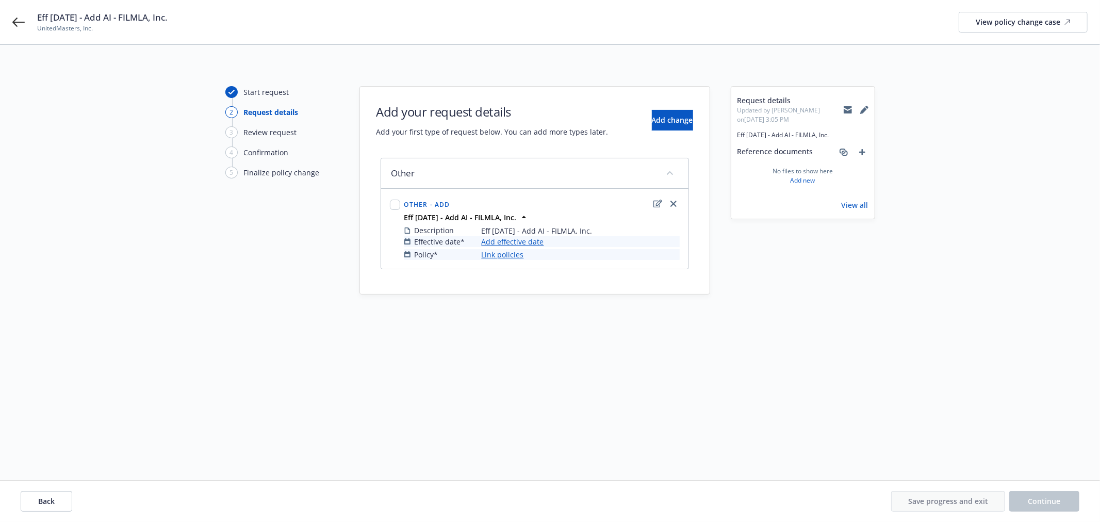
click at [496, 239] on link "Add effective date" at bounding box center [513, 241] width 62 height 11
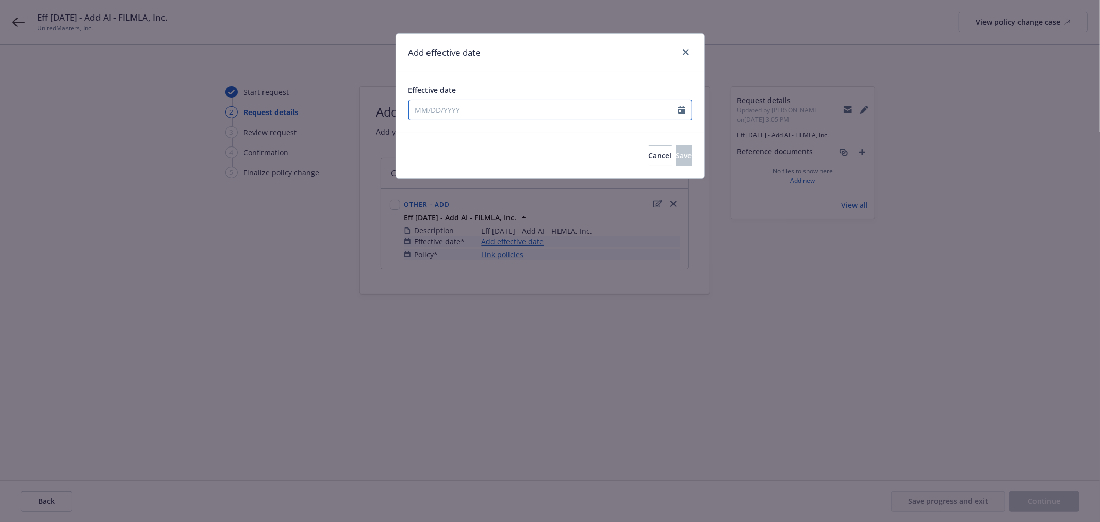
select select "9"
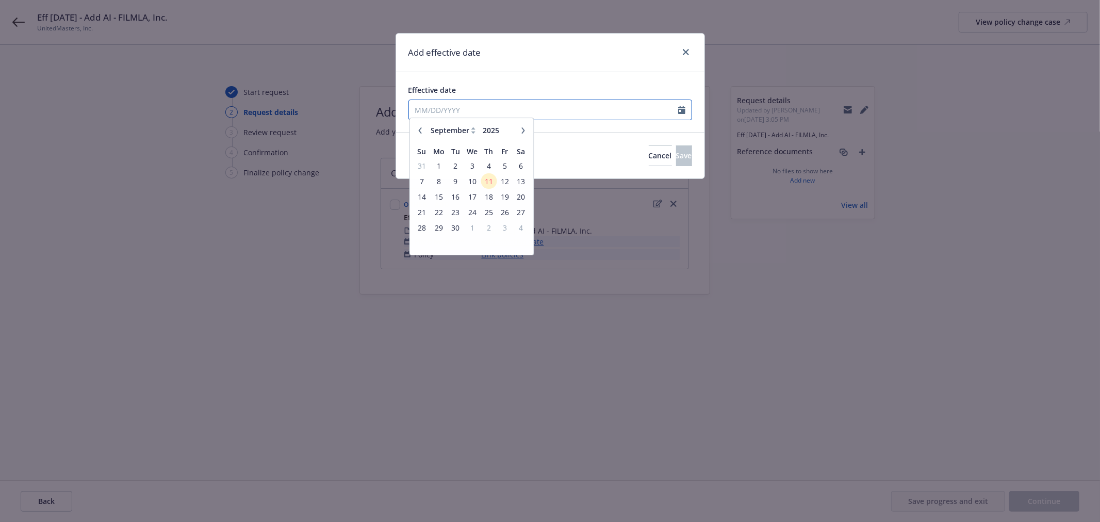
click at [483, 109] on input "Effective date" at bounding box center [543, 110] width 269 height 20
click at [485, 189] on span "11" at bounding box center [489, 185] width 14 height 13
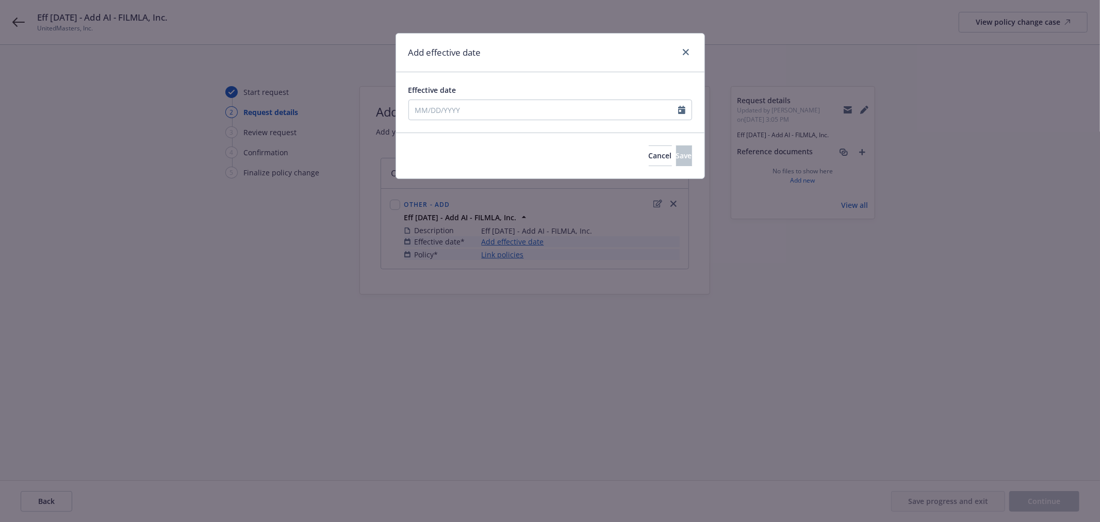
type input "[DATE]"
click at [679, 152] on button "Save" at bounding box center [684, 155] width 16 height 21
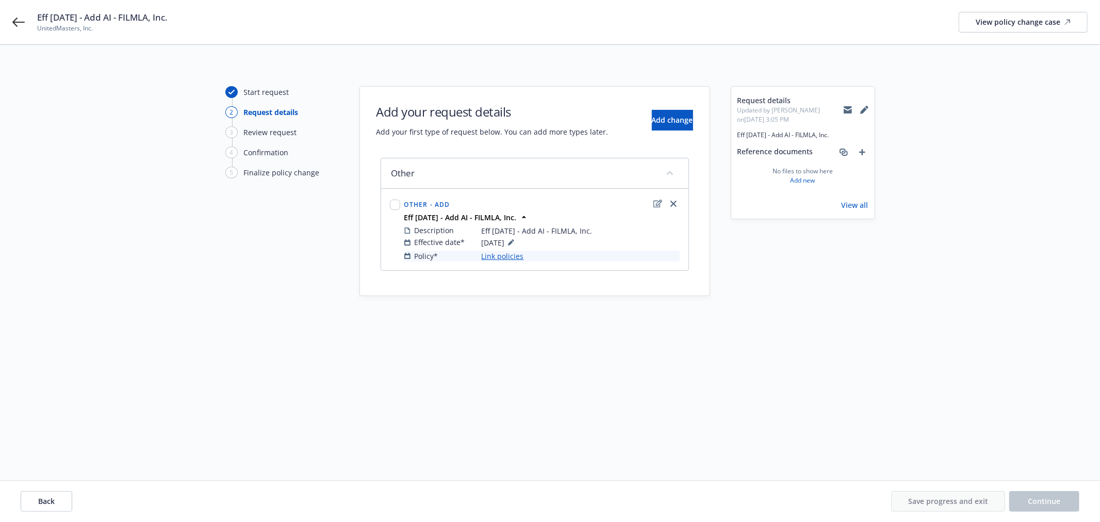
click at [506, 256] on link "Link policies" at bounding box center [503, 256] width 42 height 11
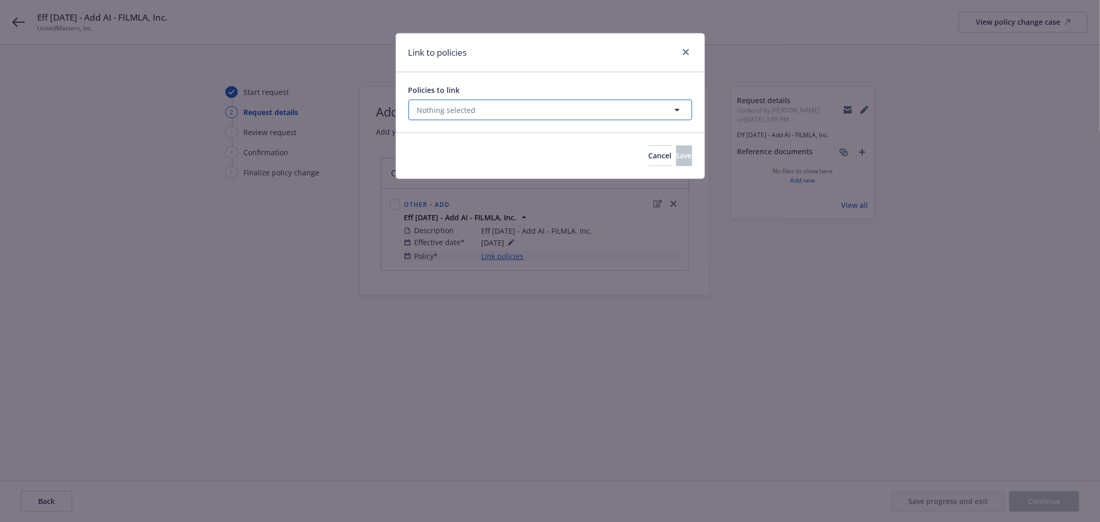
click at [520, 112] on button "Nothing selected" at bounding box center [550, 110] width 284 height 21
select select "ACTIVE"
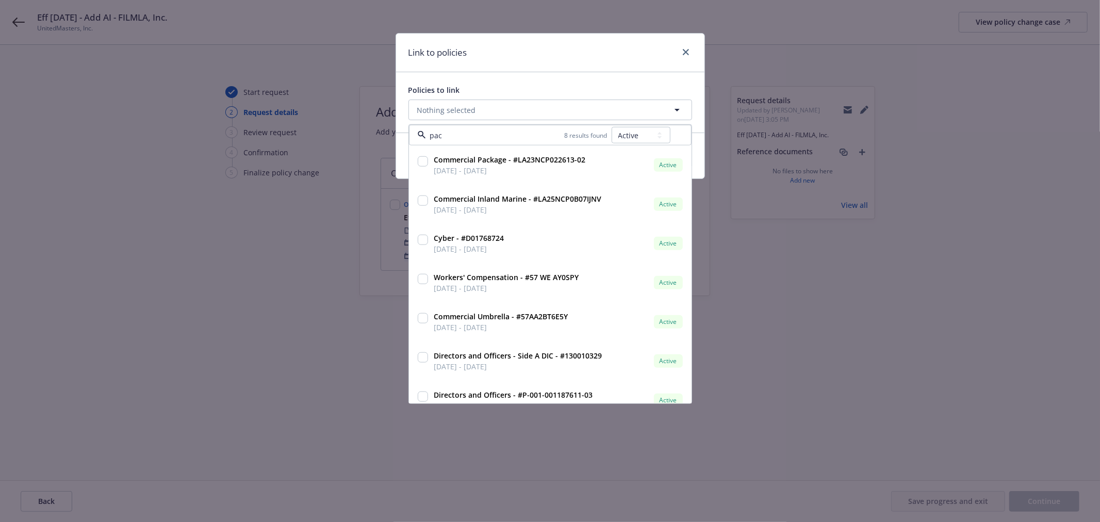
type input "pack"
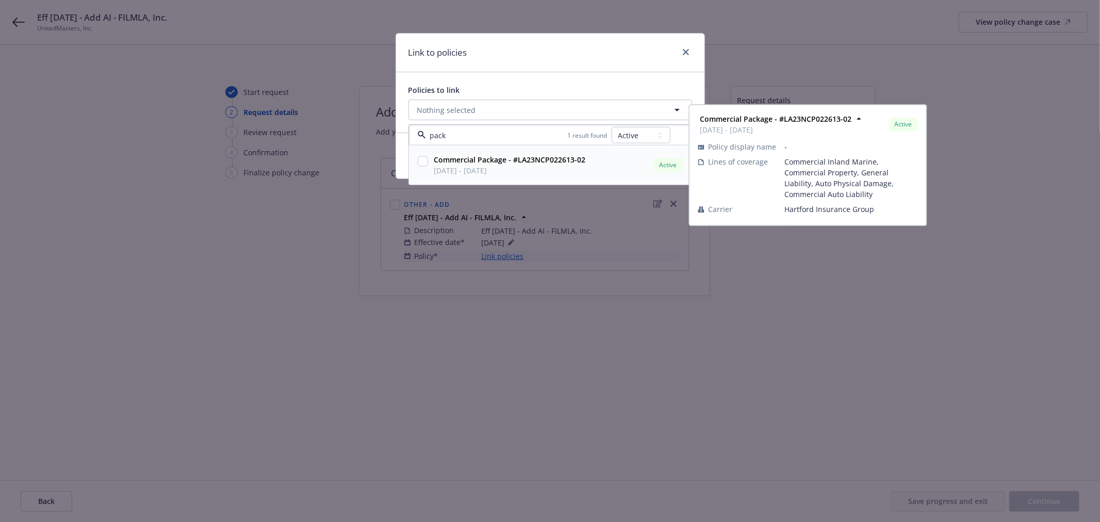
click at [420, 161] on input "checkbox" at bounding box center [423, 161] width 10 height 10
checkbox input "true"
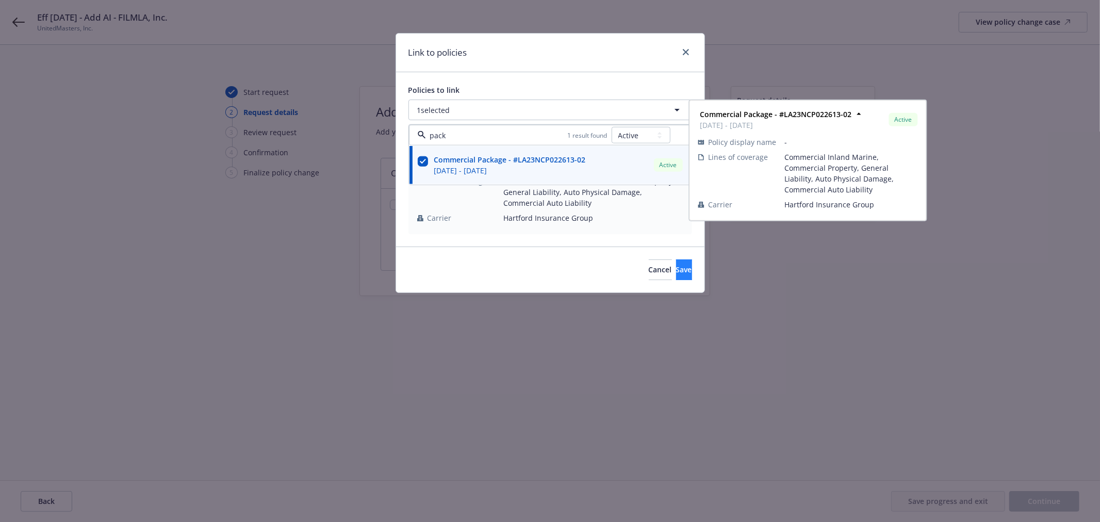
type input "pack"
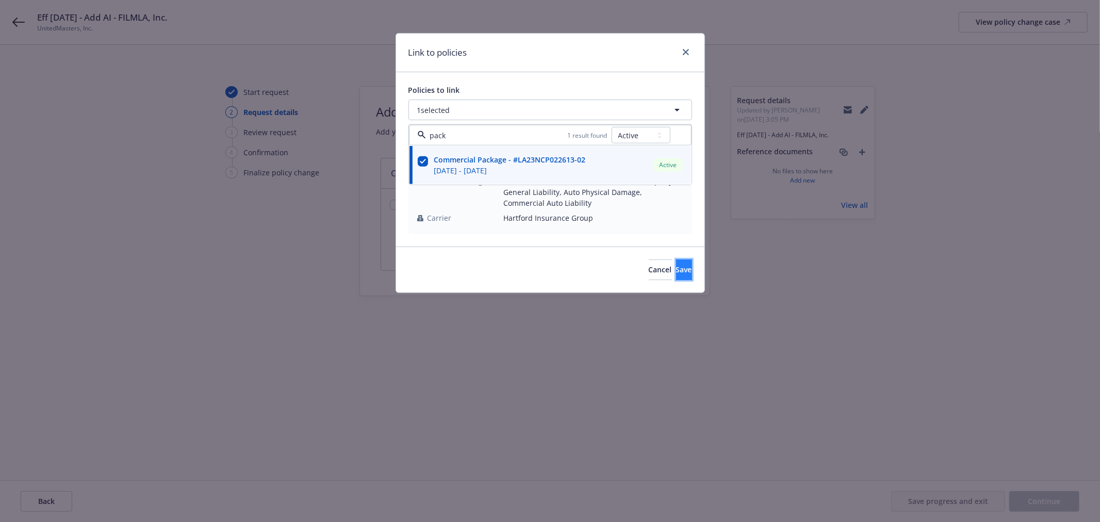
click at [676, 264] on span "Save" at bounding box center [684, 269] width 16 height 10
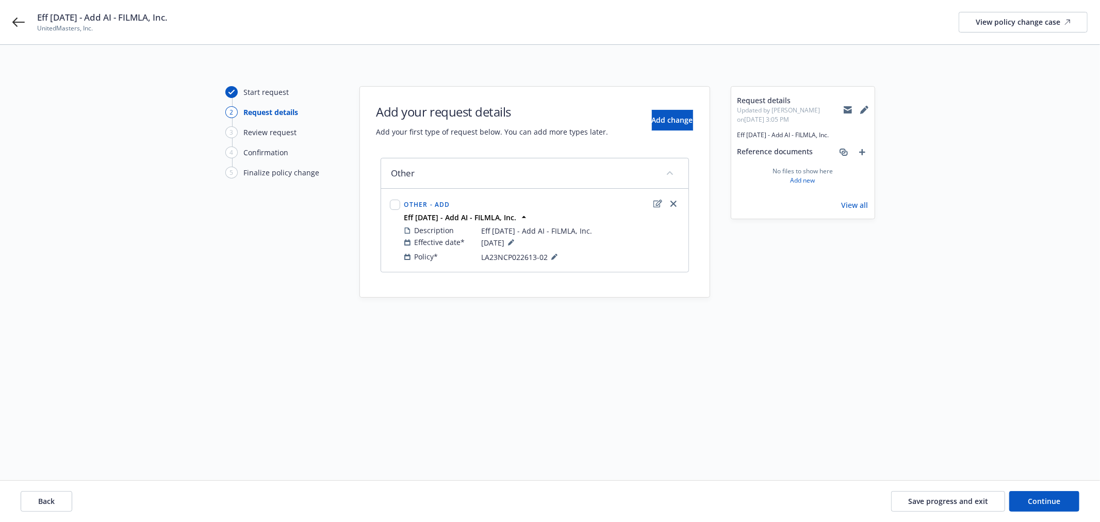
click at [1038, 490] on div "Back Save progress and exit Continue" at bounding box center [550, 501] width 1100 height 41
click at [1043, 502] on span "Continue" at bounding box center [1044, 501] width 32 height 10
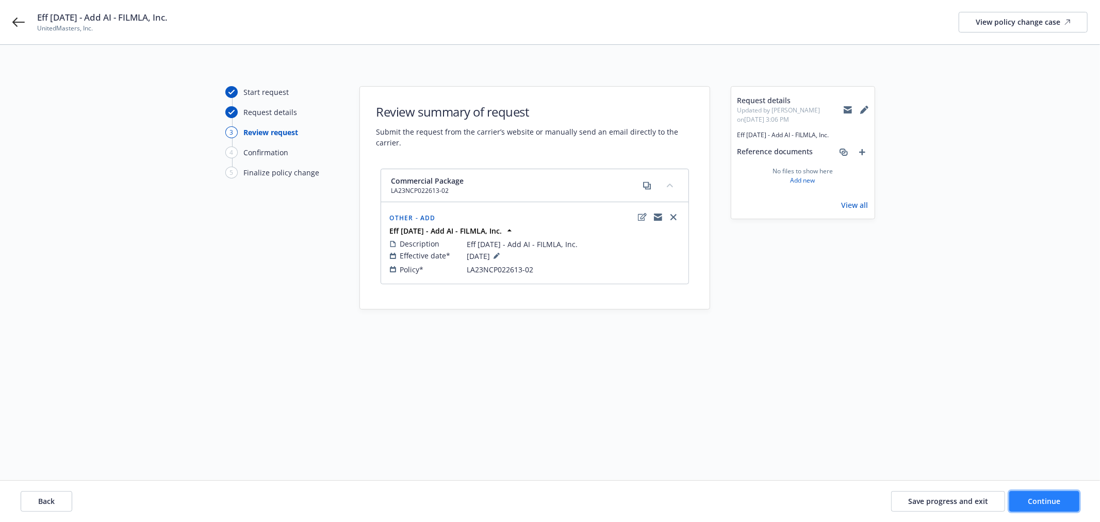
click at [1069, 503] on button "Continue" at bounding box center [1044, 501] width 70 height 21
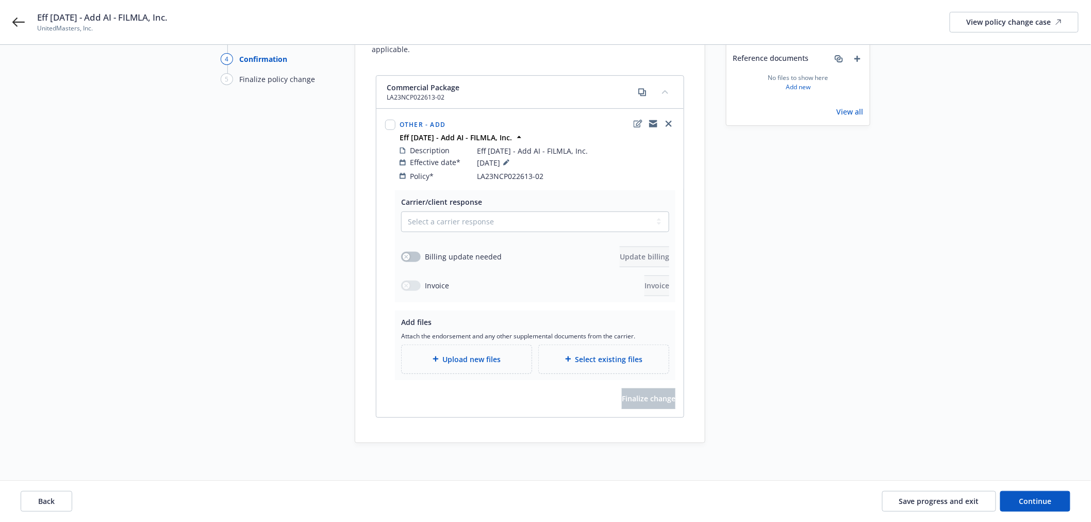
scroll to position [112, 0]
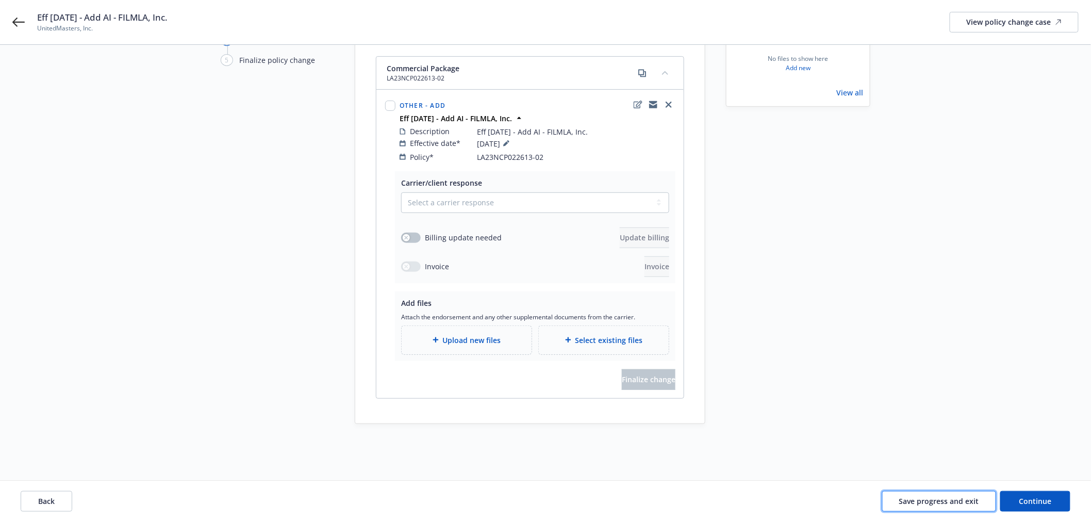
click at [973, 499] on span "Save progress and exit" at bounding box center [939, 501] width 80 height 10
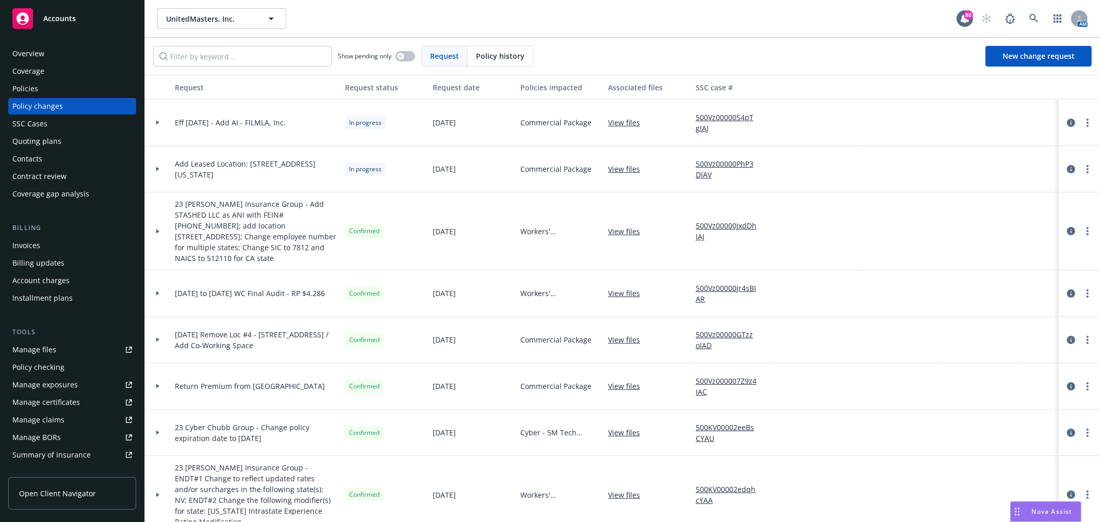
click at [633, 121] on link "View files" at bounding box center [628, 122] width 40 height 11
click at [156, 122] on icon at bounding box center [158, 123] width 4 height 4
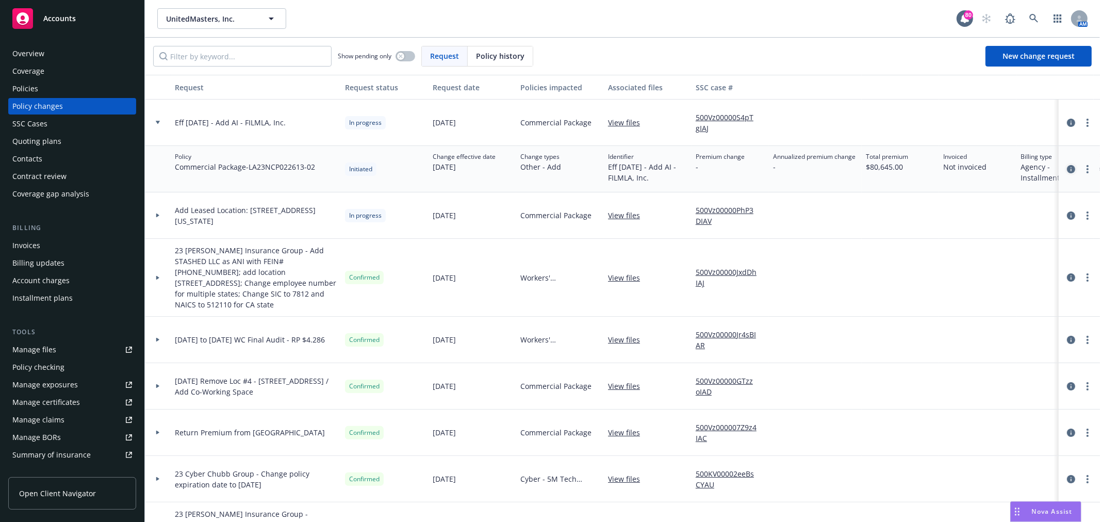
click at [1067, 170] on icon "circleInformation" at bounding box center [1071, 169] width 8 height 8
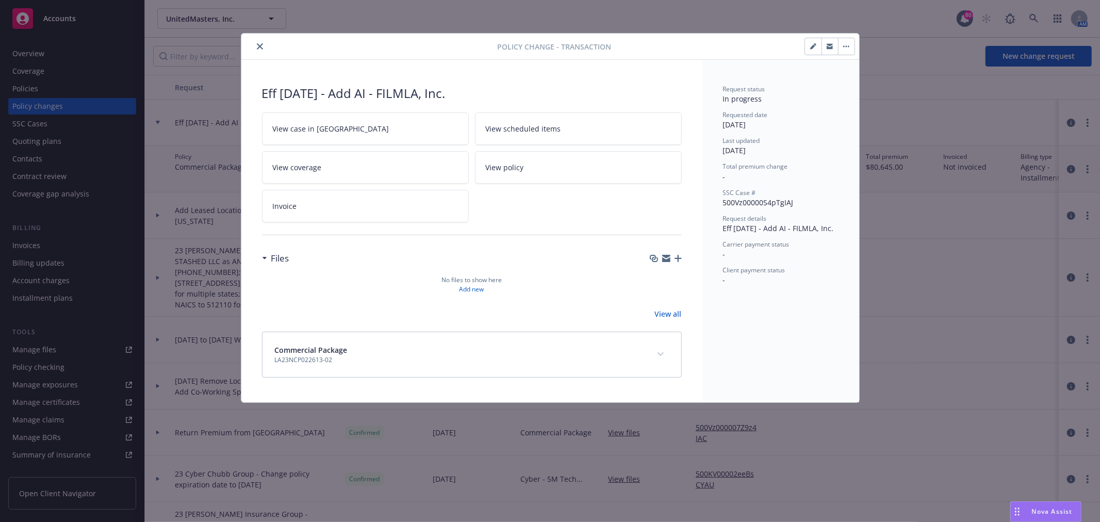
click at [668, 258] on icon "button" at bounding box center [666, 258] width 8 height 8
click at [259, 46] on icon "close" at bounding box center [260, 46] width 6 height 6
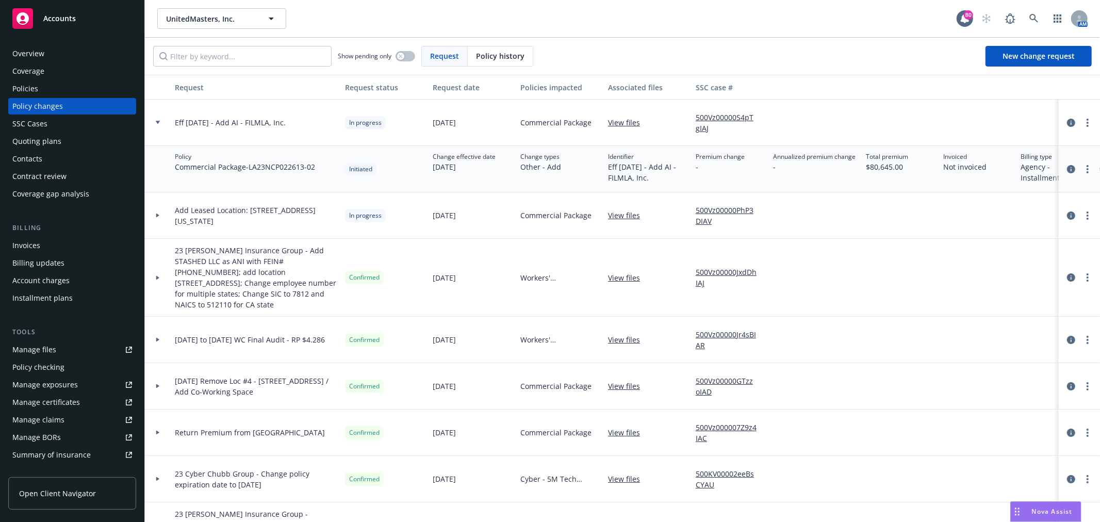
click at [71, 346] on link "Manage files" at bounding box center [72, 349] width 128 height 16
click at [40, 395] on div "Manage certificates" at bounding box center [46, 402] width 68 height 16
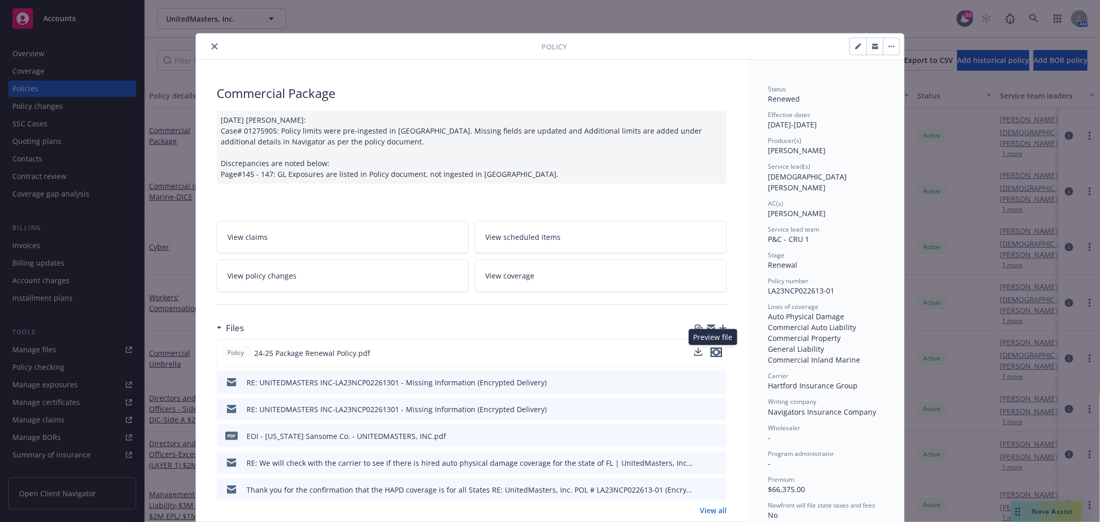
click at [712, 349] on icon "preview file" at bounding box center [716, 352] width 9 height 7
